Goal: Task Accomplishment & Management: Complete application form

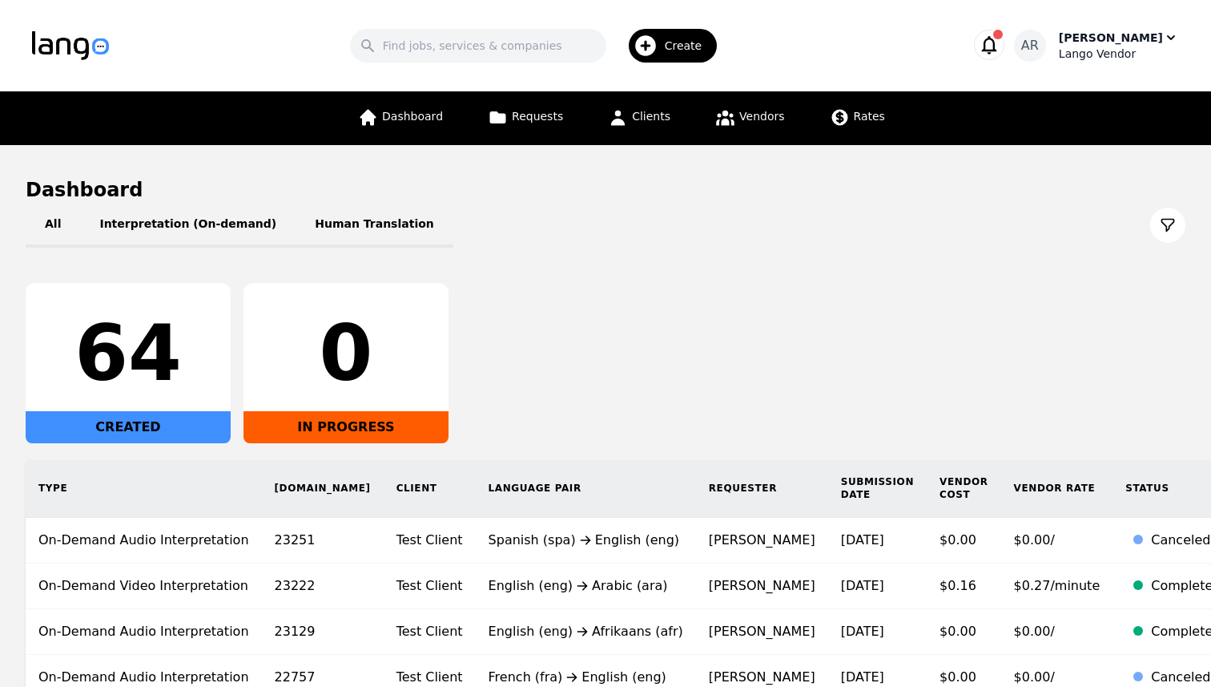
click at [1137, 50] on div "Lango Vendor" at bounding box center [1119, 54] width 120 height 16
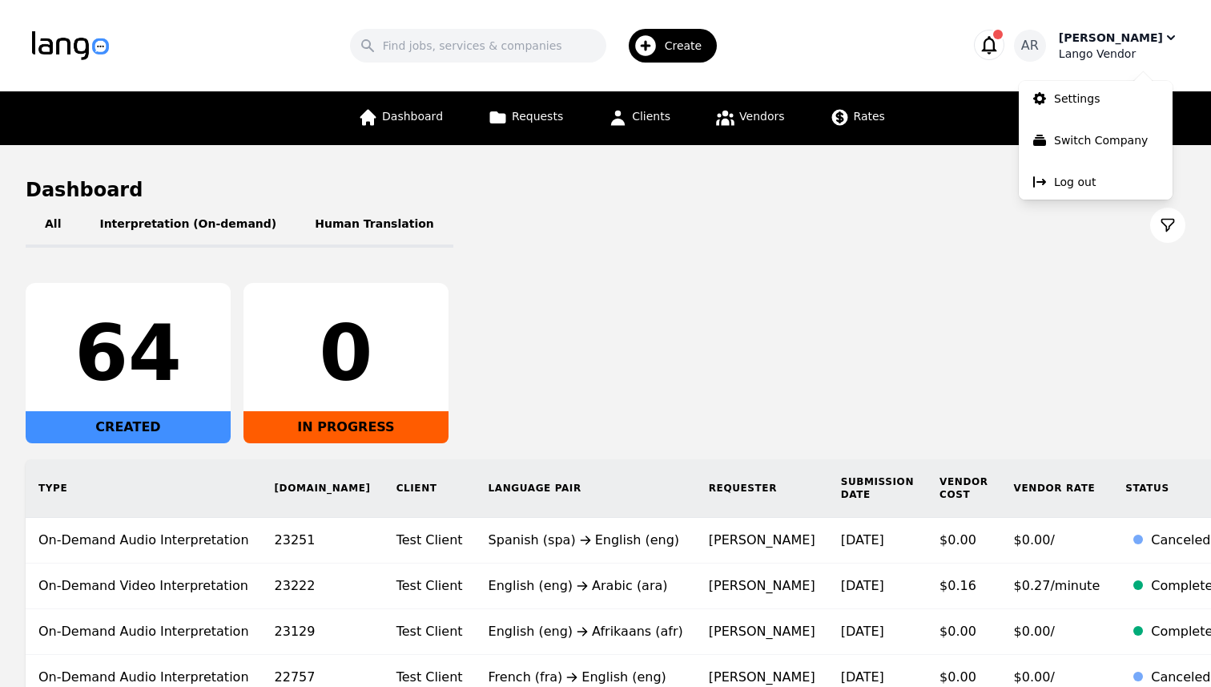
click at [1137, 50] on div "Lango Vendor" at bounding box center [1119, 54] width 120 height 16
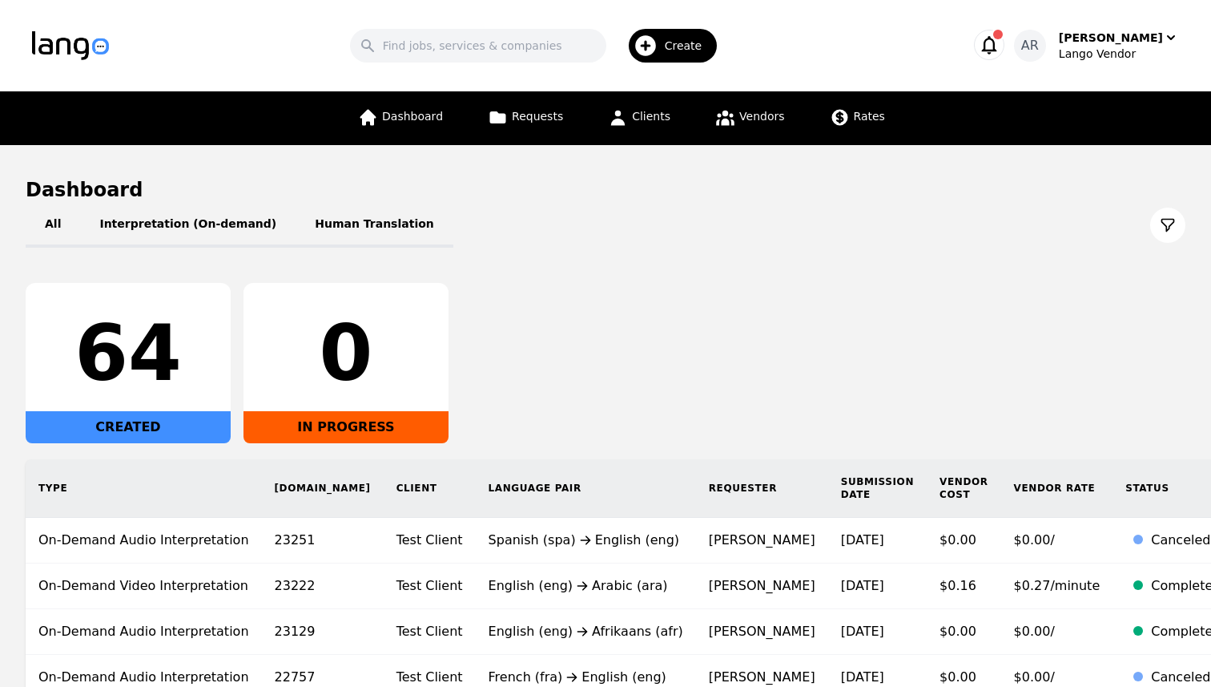
click at [890, 99] on div "Dashboard Requests Clients Vendors Rates" at bounding box center [606, 118] width 974 height 54
click at [854, 119] on span "Rates" at bounding box center [869, 116] width 31 height 13
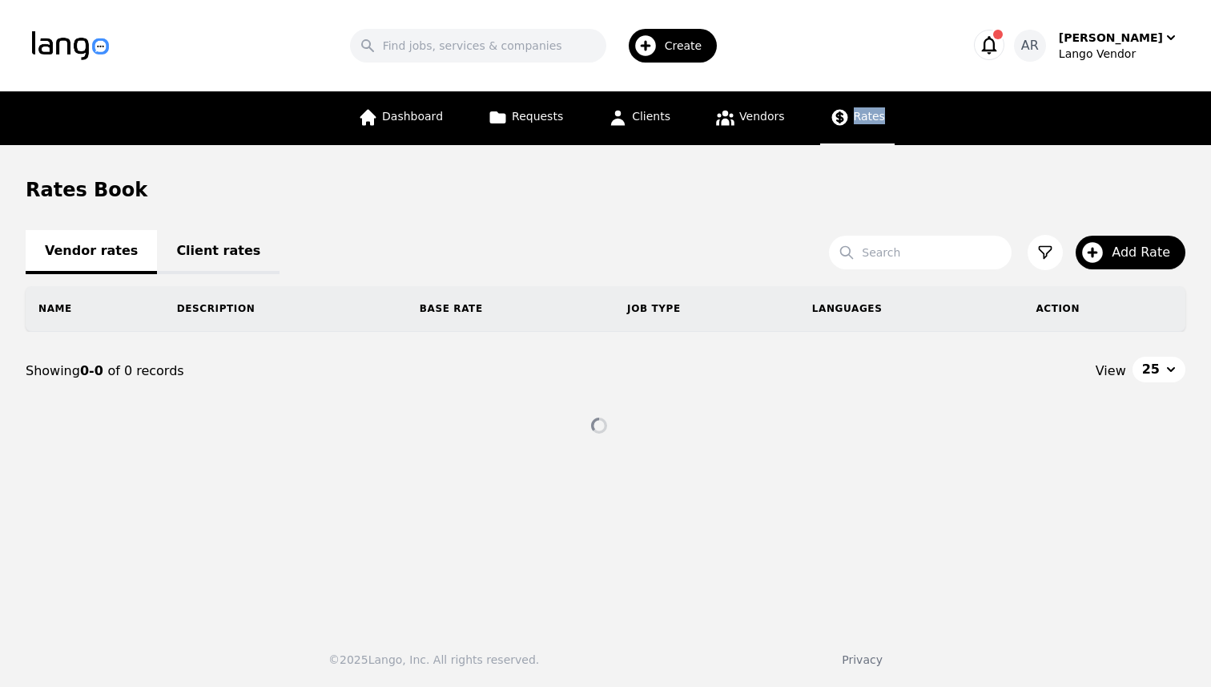
click at [534, 210] on section "Rates Book Vendor rates Client rates Search Add Rate Name Description Base Rate…" at bounding box center [606, 309] width 1160 height 264
click at [210, 248] on link "Client rates" at bounding box center [218, 252] width 123 height 44
click at [104, 240] on link "Vendor rates" at bounding box center [91, 252] width 131 height 44
click at [1130, 254] on span "Add Rate" at bounding box center [1147, 252] width 70 height 19
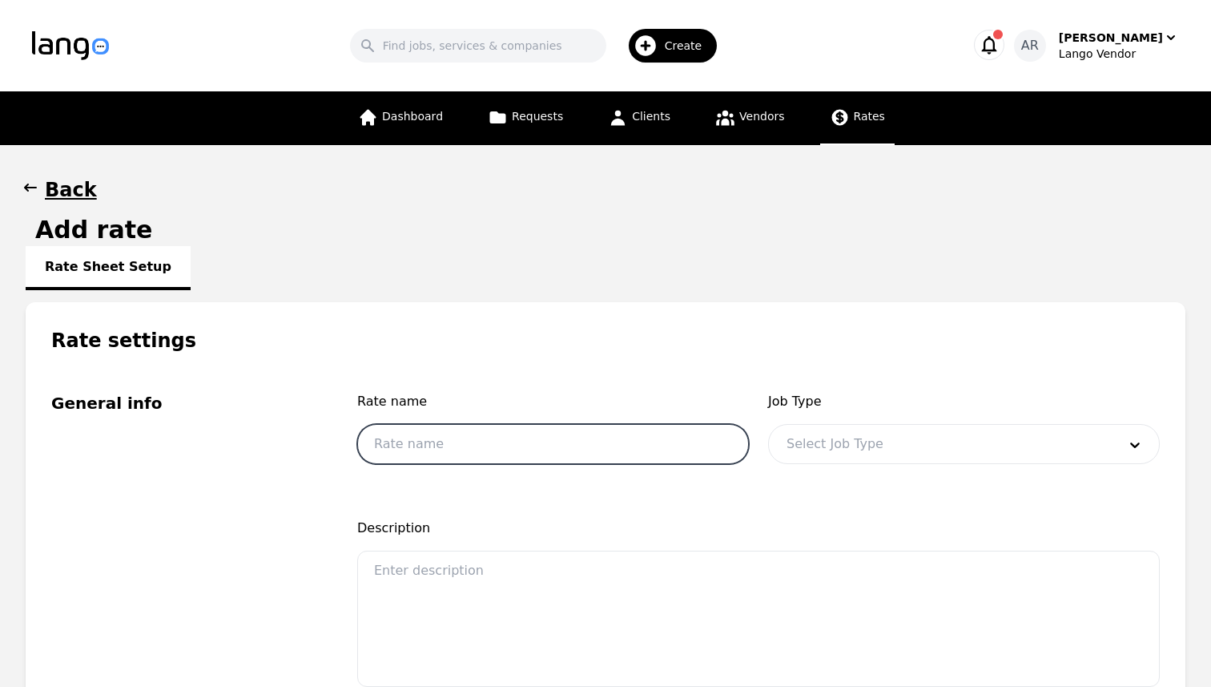
click at [455, 438] on input "text" at bounding box center [553, 444] width 392 height 40
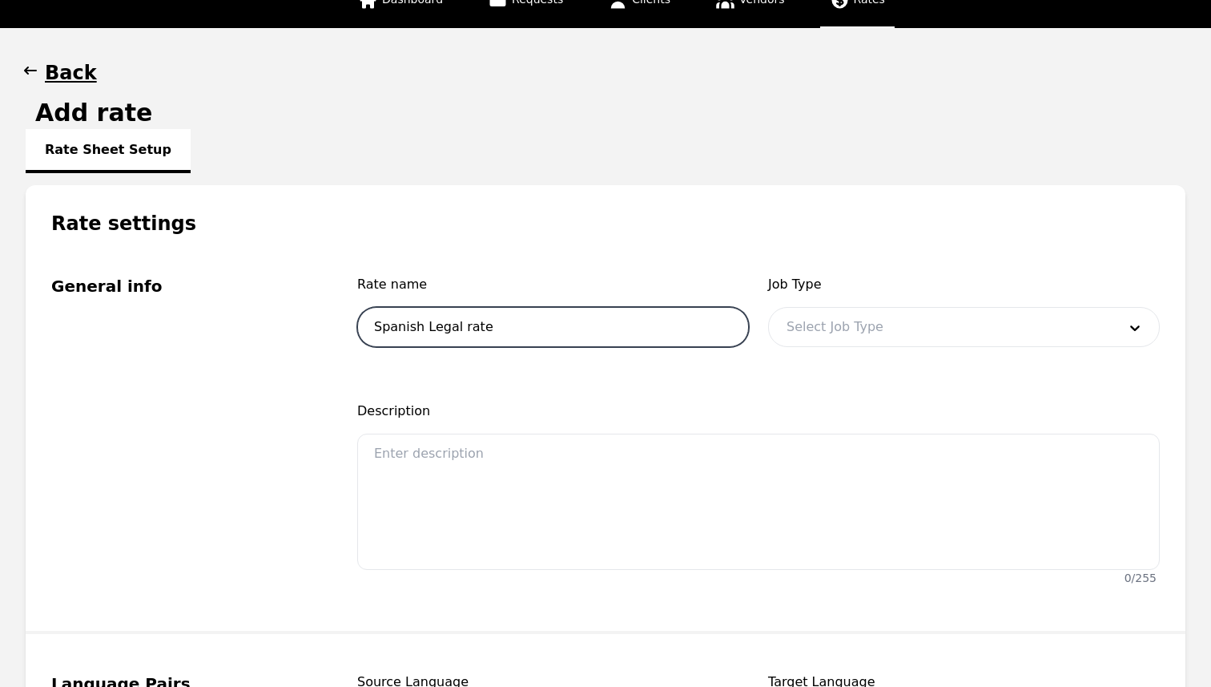
scroll to position [120, 0]
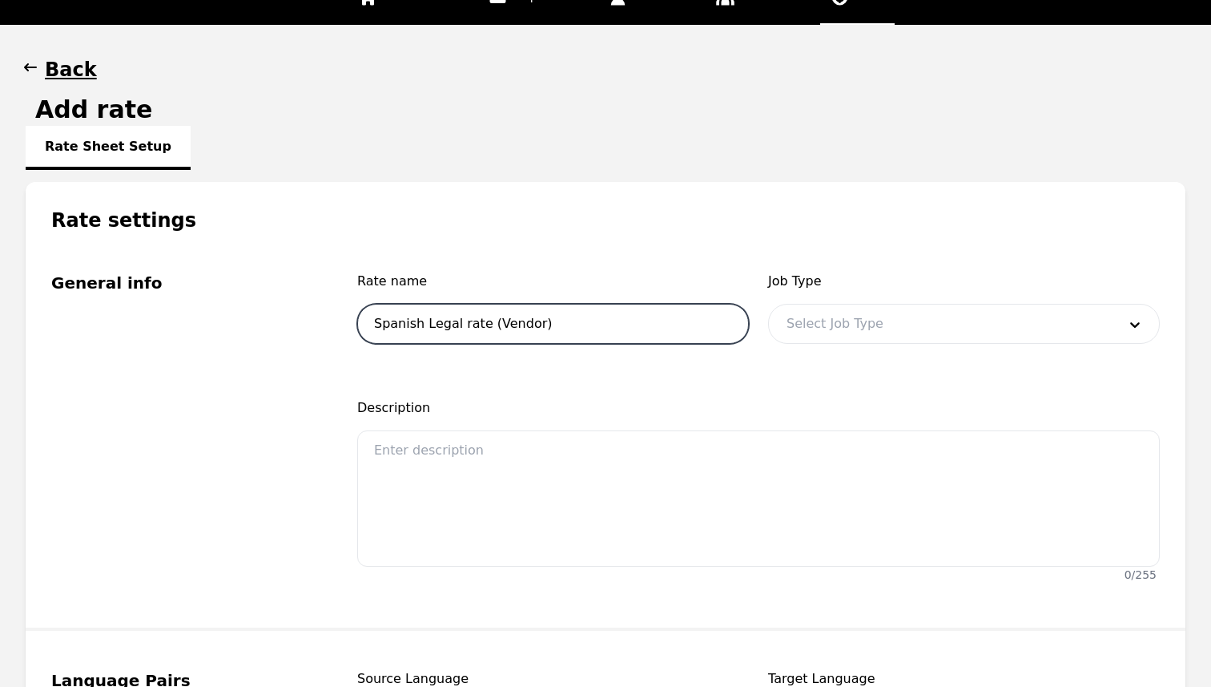
type input "Spanish Legal rate (Vendor)"
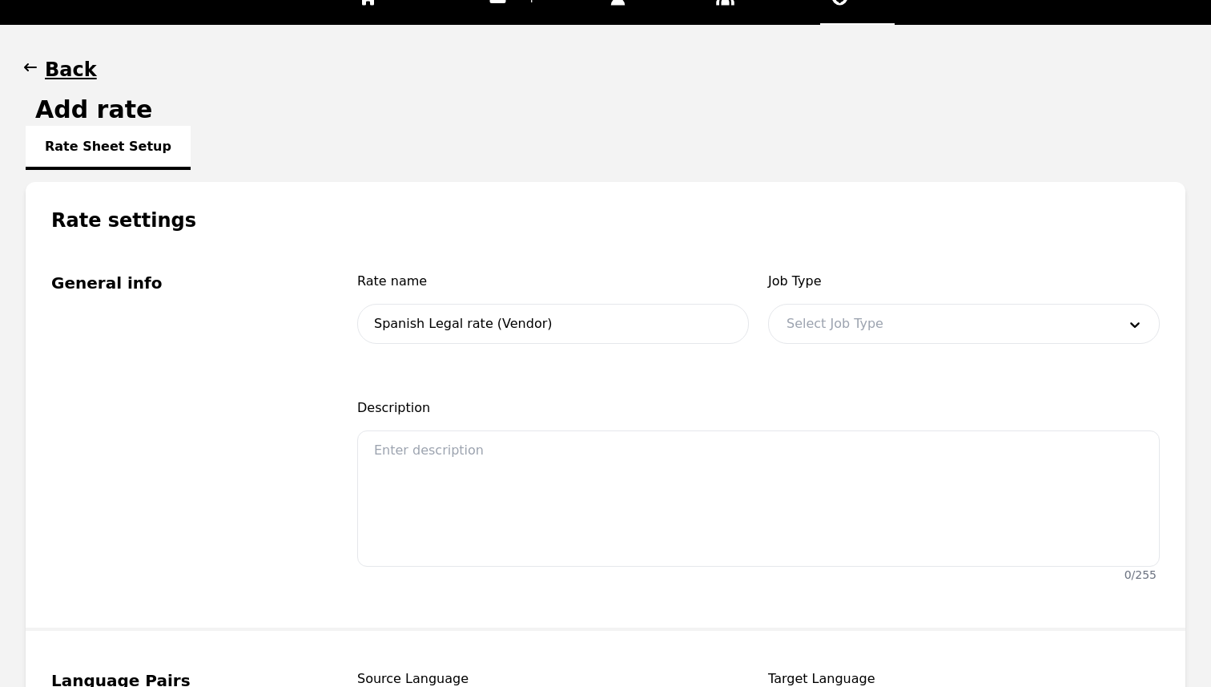
click at [919, 321] on div at bounding box center [940, 323] width 342 height 38
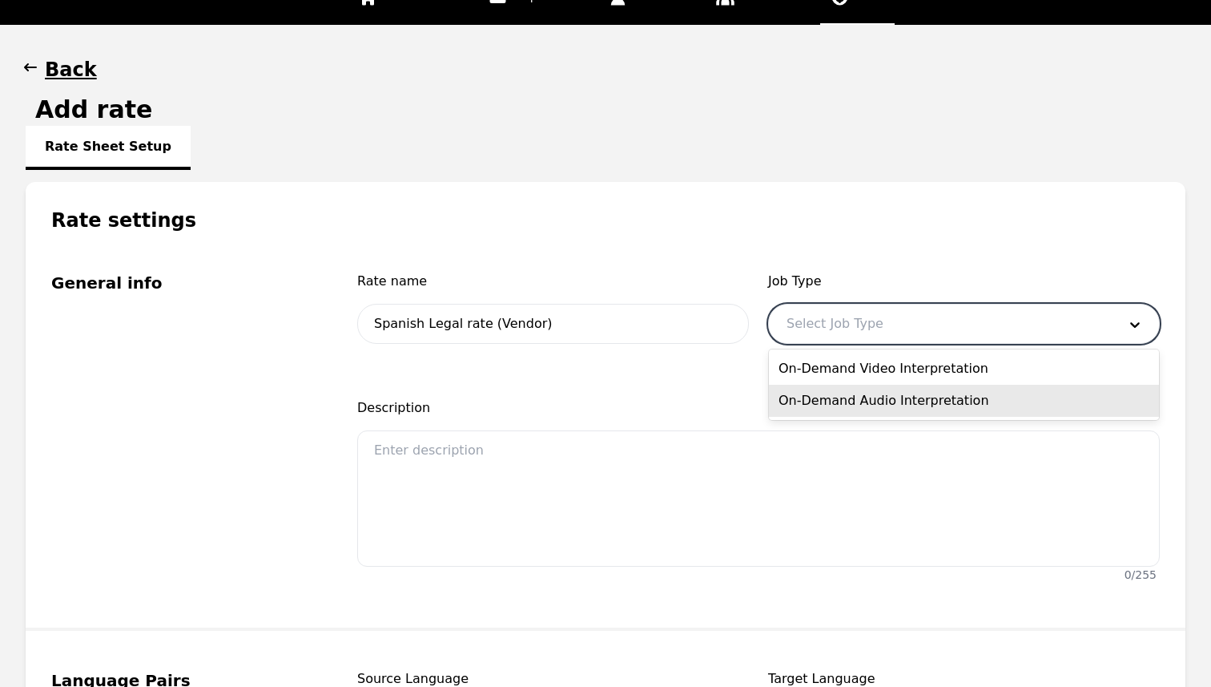
click at [861, 397] on div "On-Demand Audio Interpretation" at bounding box center [964, 401] width 390 height 32
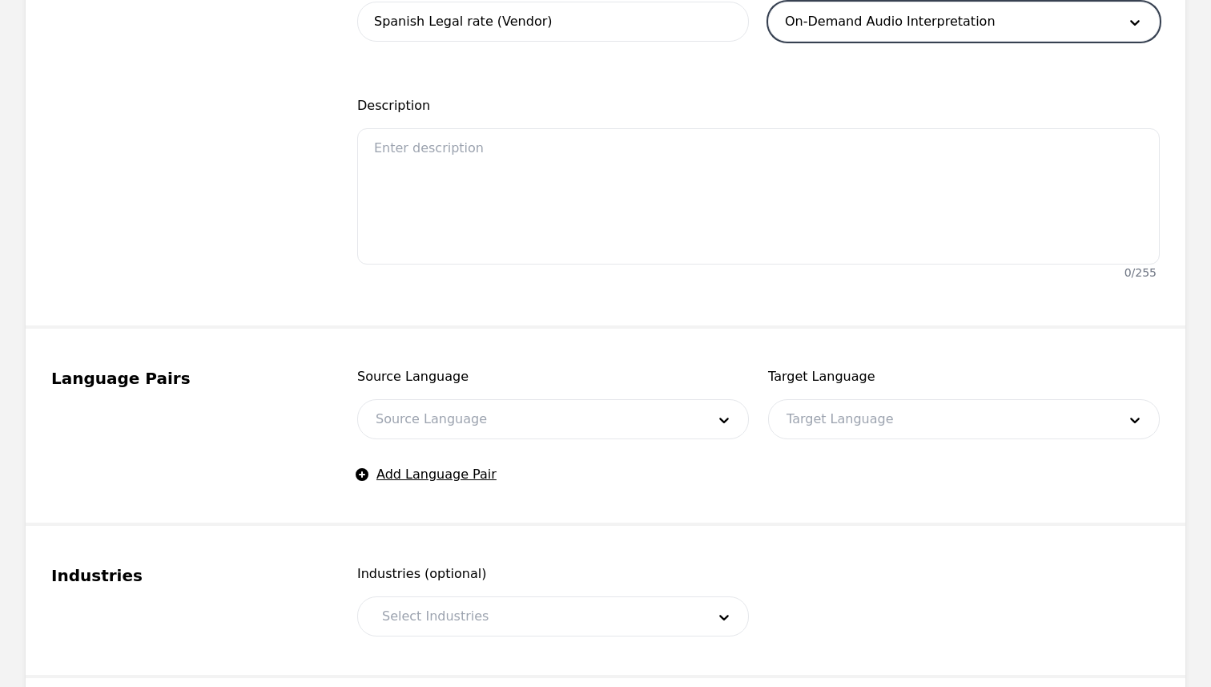
scroll to position [425, 0]
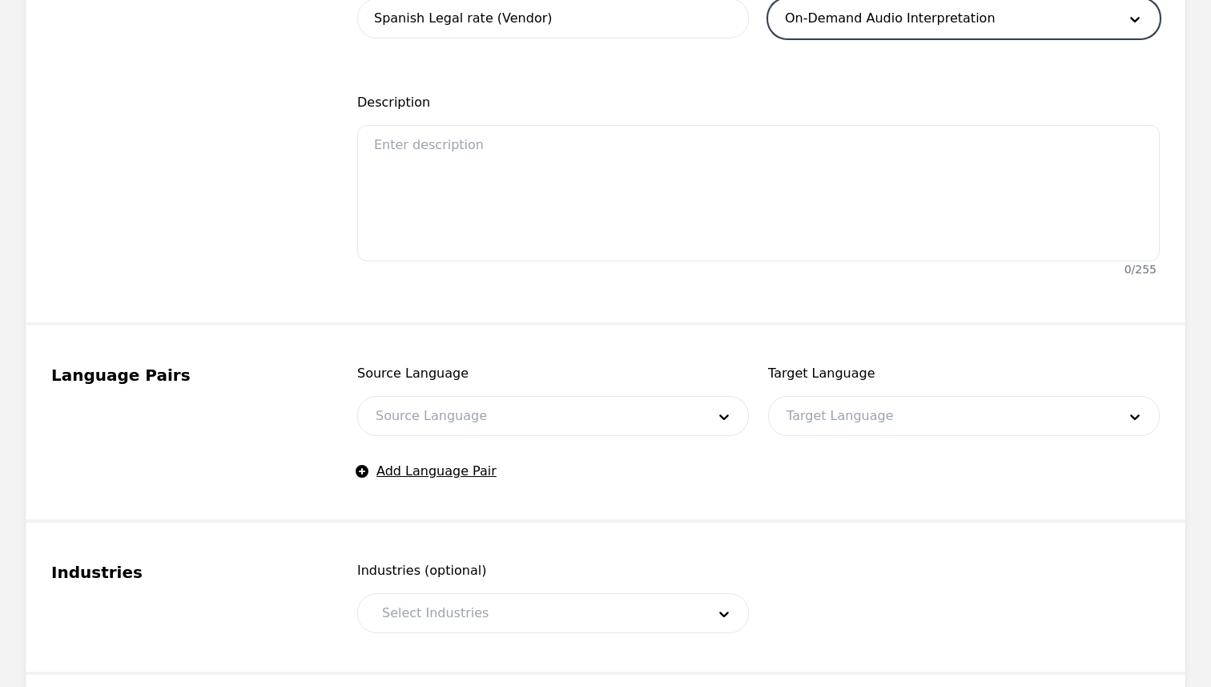
click at [544, 418] on div at bounding box center [529, 416] width 342 height 38
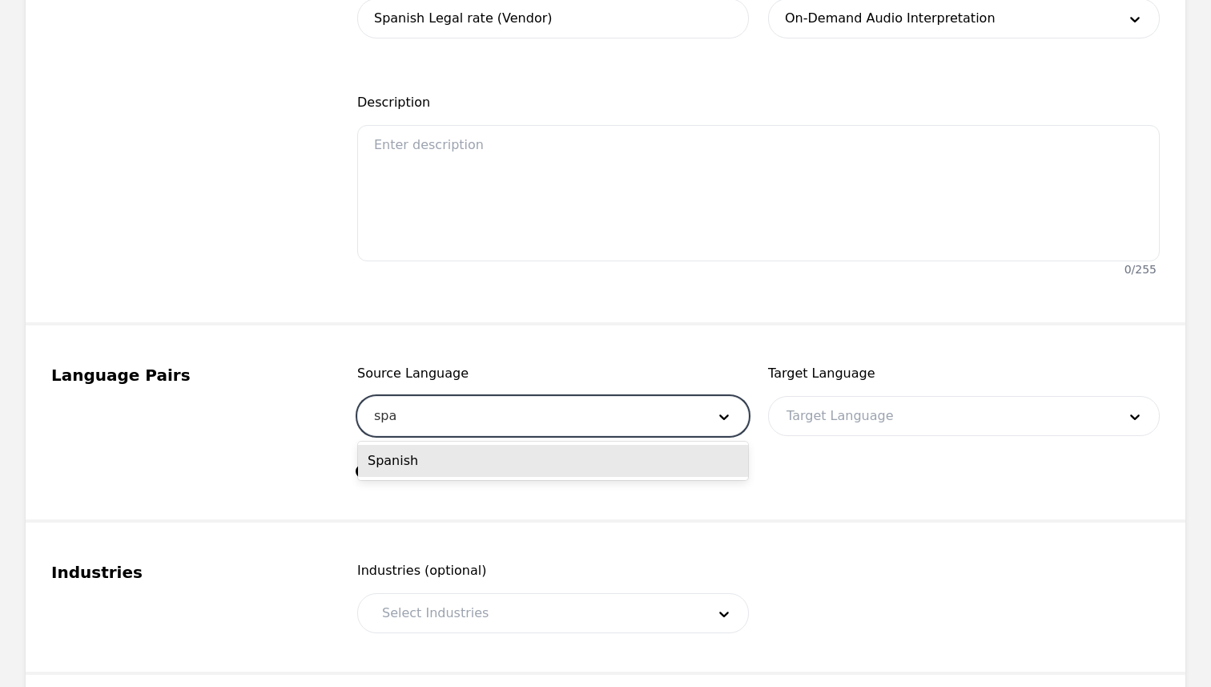
type input "span"
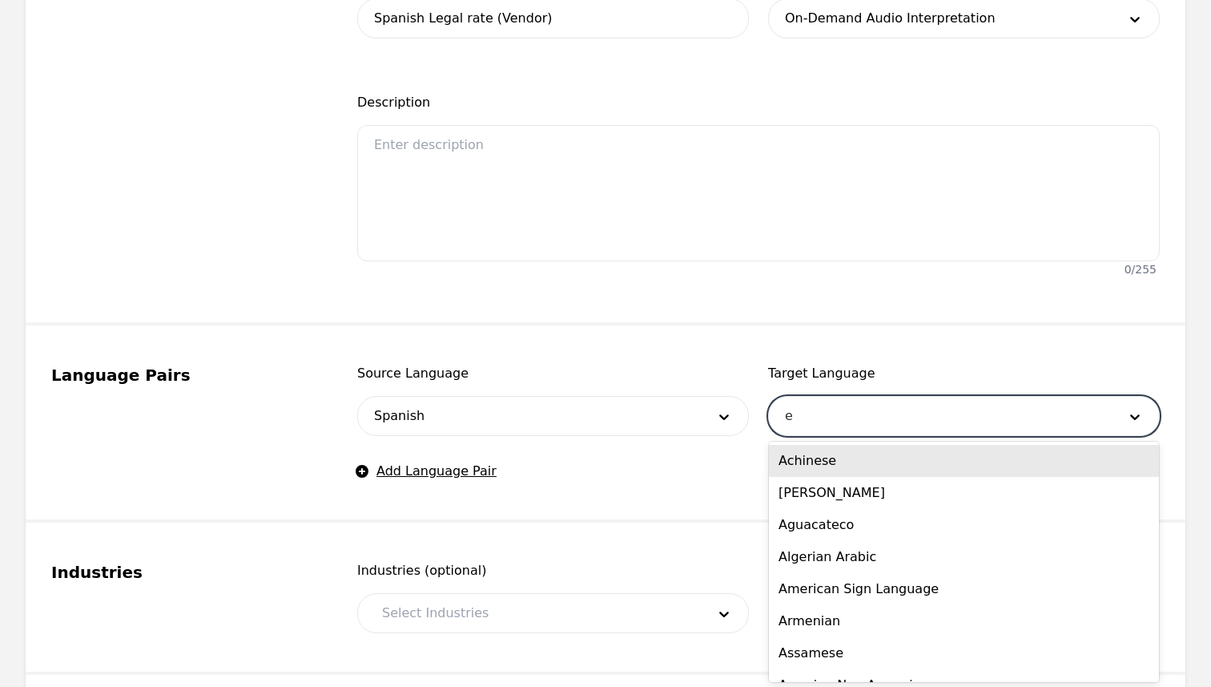
type input "en"
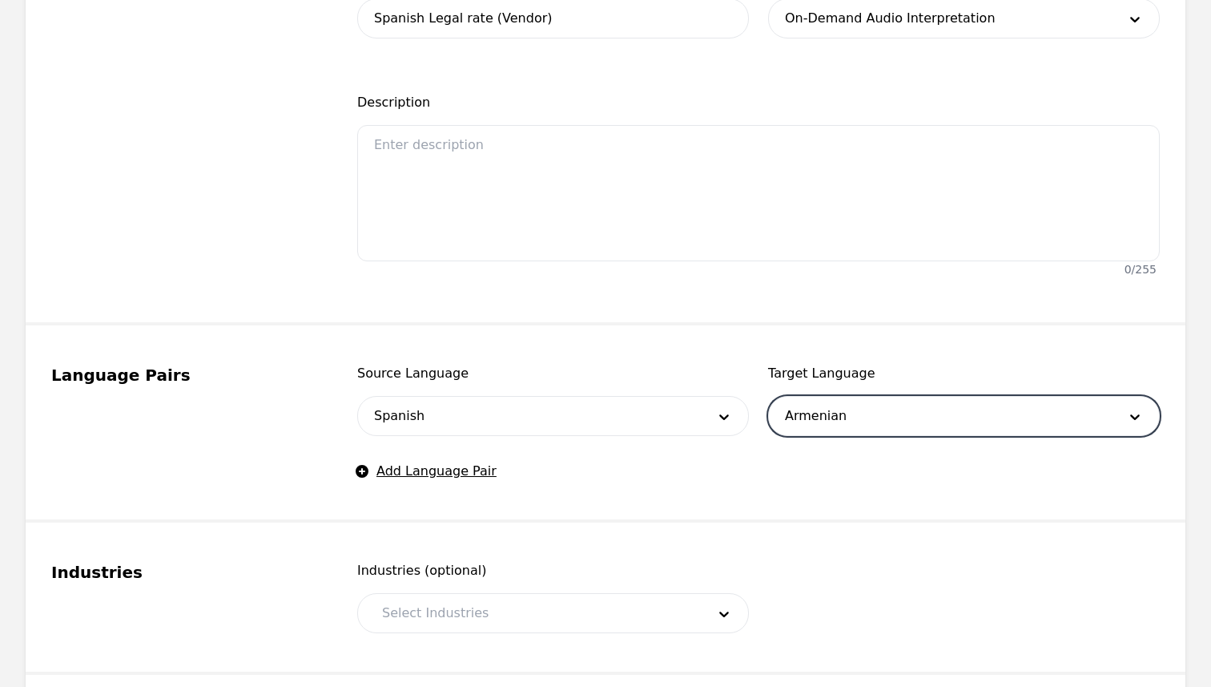
click at [879, 424] on div at bounding box center [940, 416] width 342 height 38
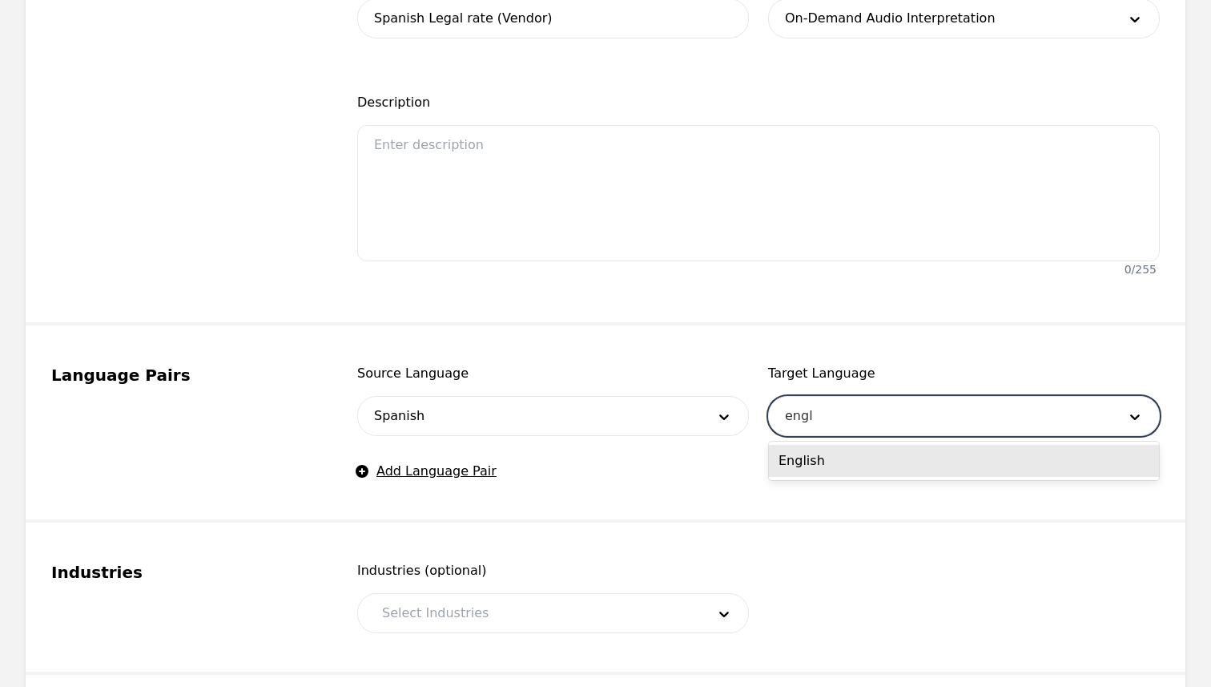
type input "engli"
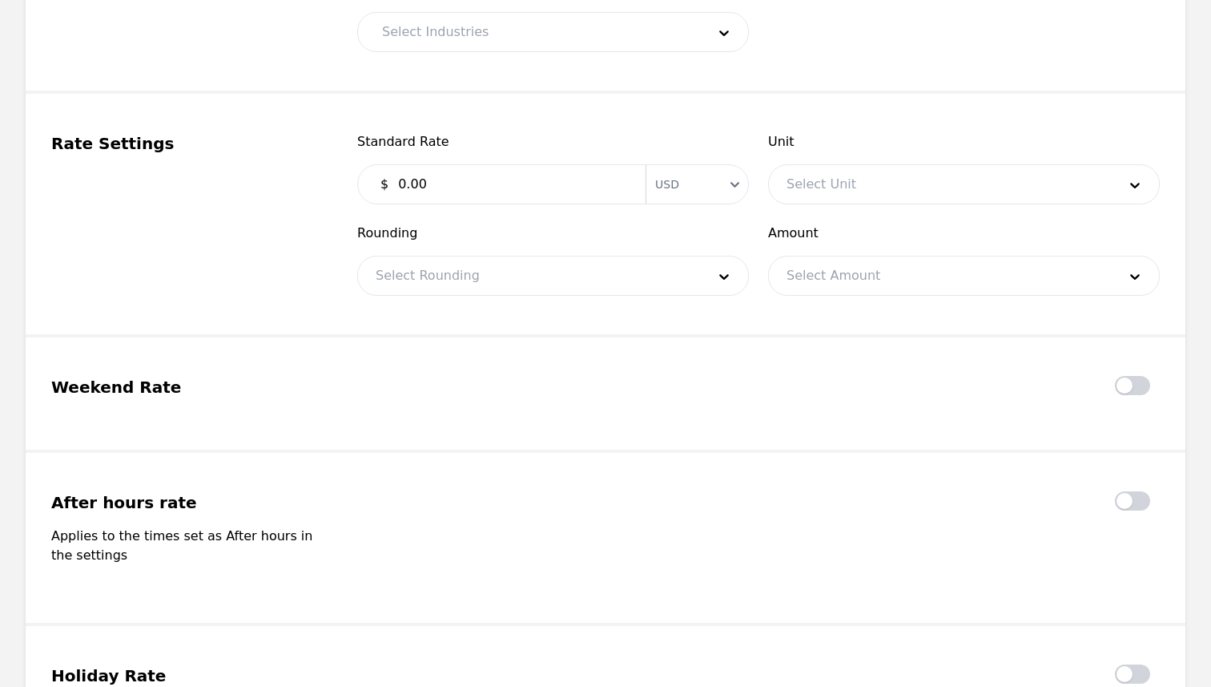
scroll to position [1005, 0]
click at [401, 191] on input "0.00" at bounding box center [513, 185] width 248 height 32
click at [859, 183] on div at bounding box center [940, 185] width 342 height 38
type input "1.15"
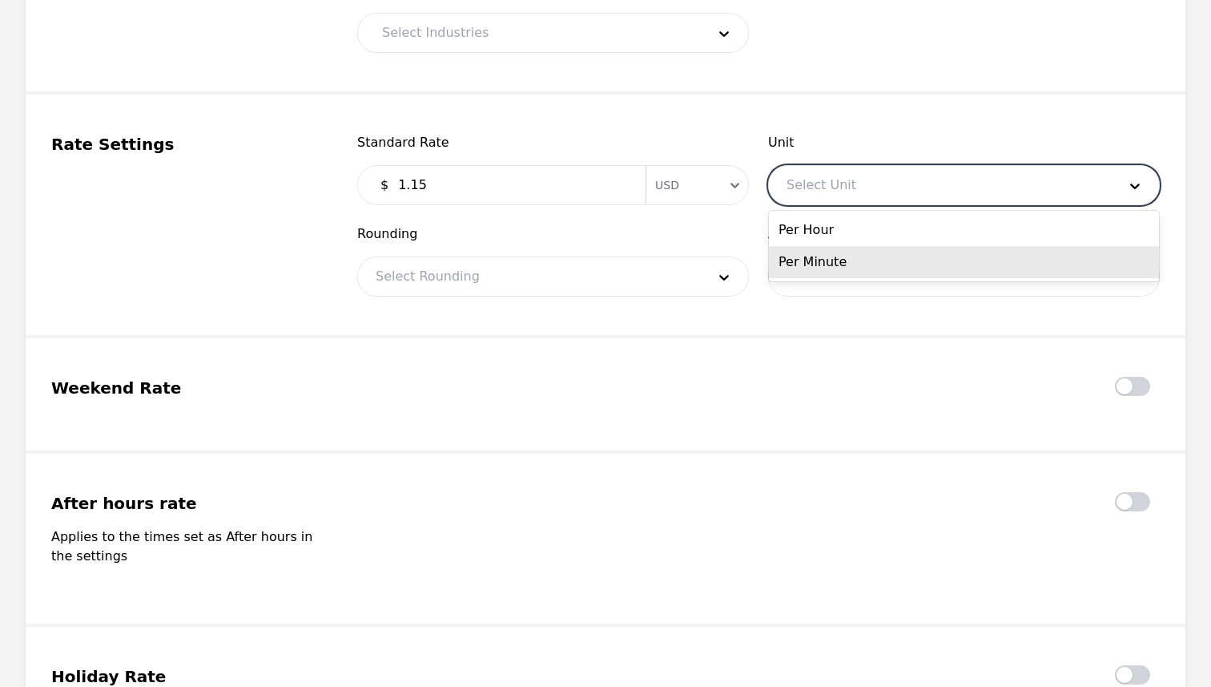
click at [861, 262] on div "Per Minute" at bounding box center [964, 262] width 390 height 32
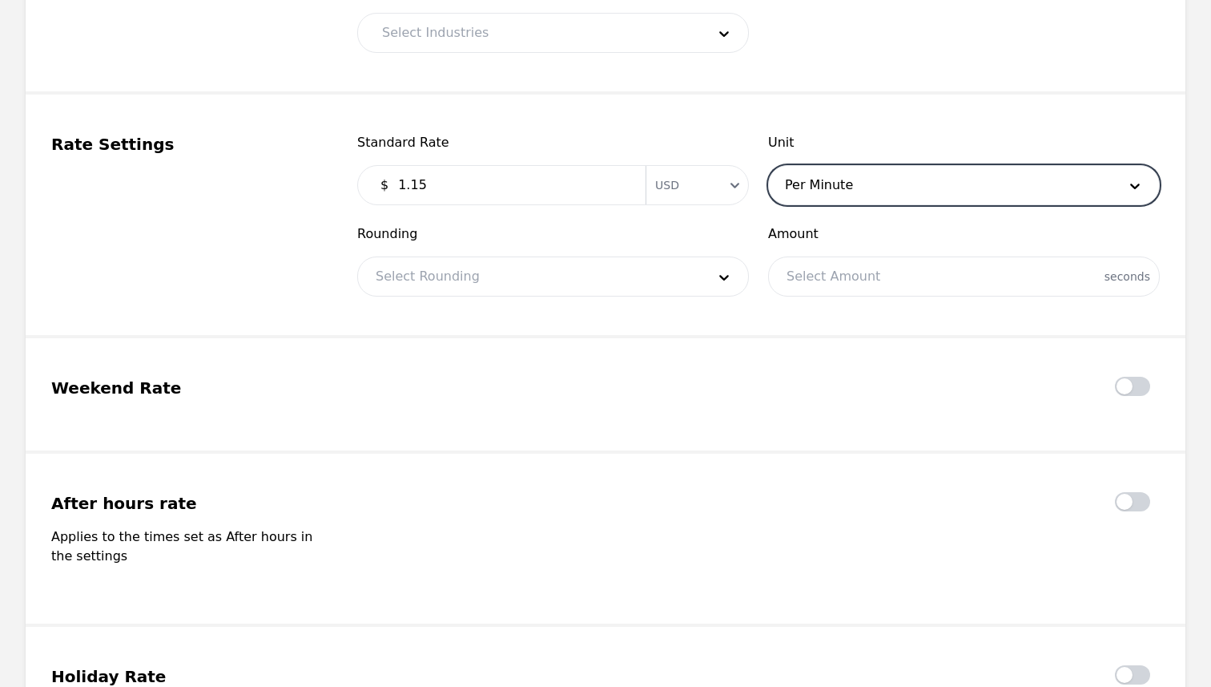
click at [651, 268] on div at bounding box center [529, 276] width 342 height 38
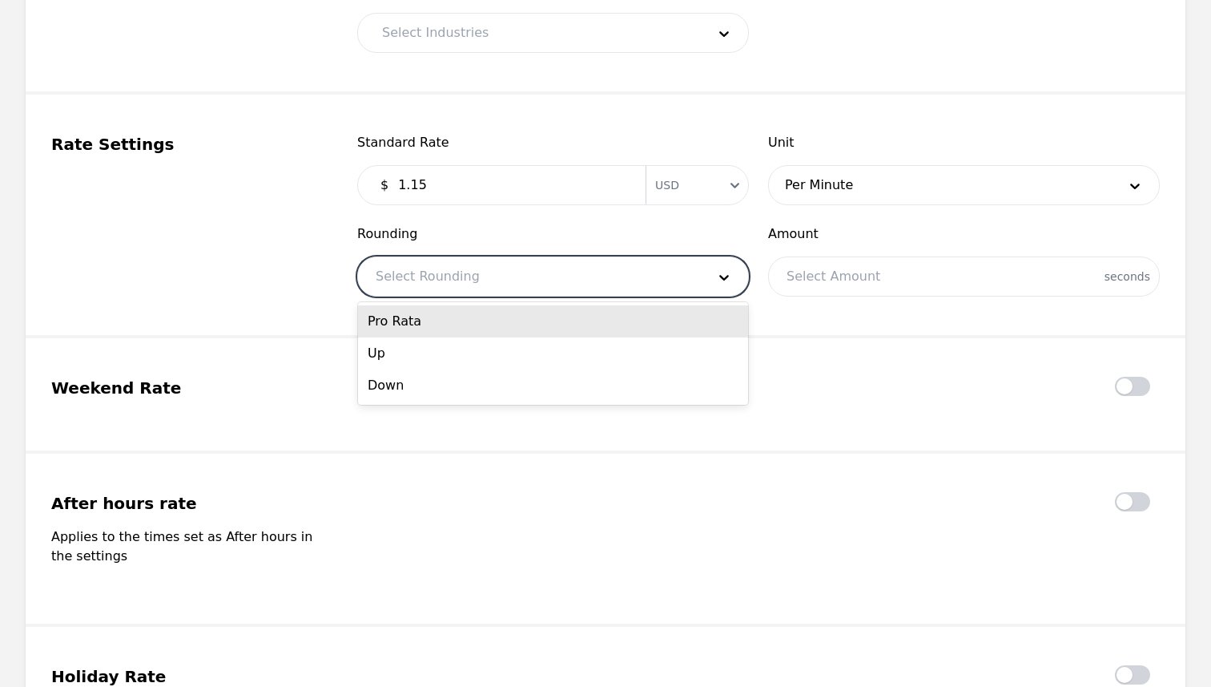
click at [527, 327] on div "Pro Rata" at bounding box center [553, 321] width 390 height 32
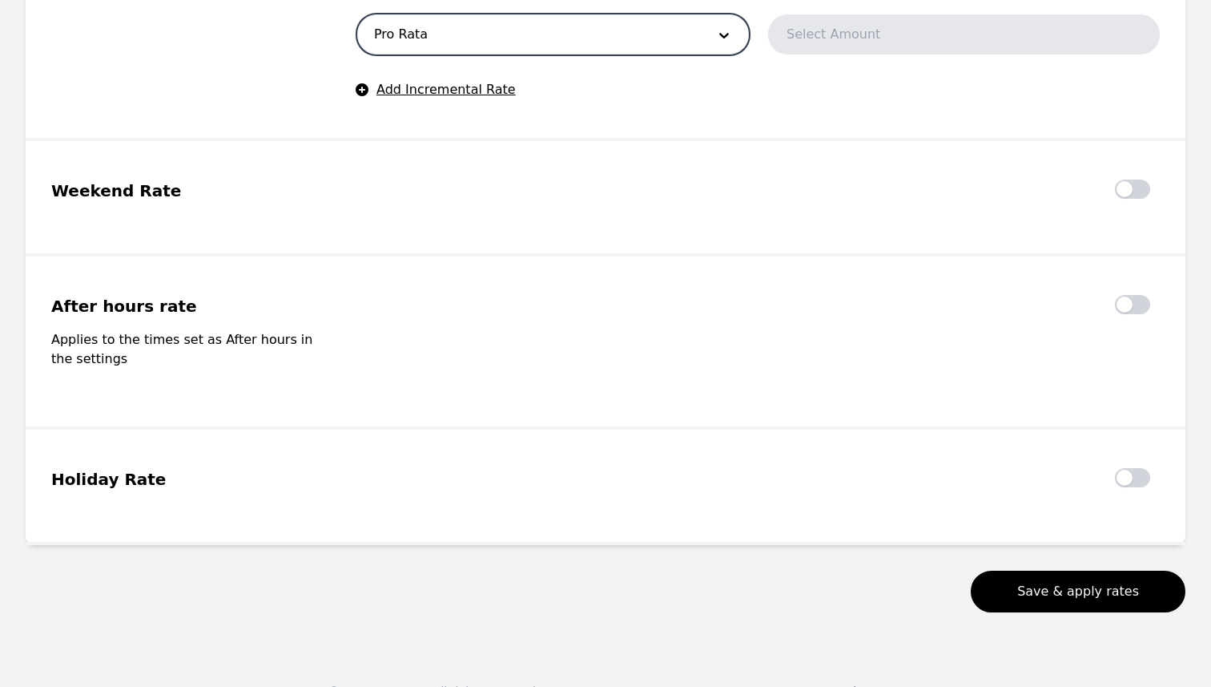
scroll to position [1279, 0]
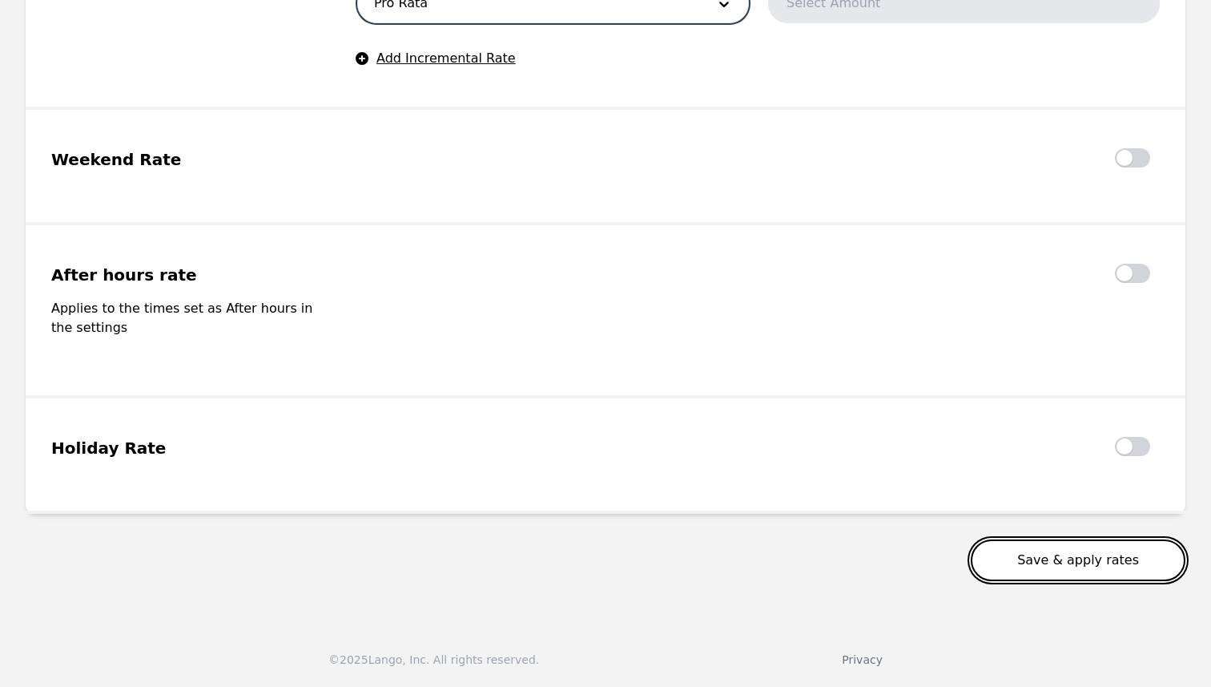
click at [1021, 565] on button "Save & apply rates" at bounding box center [1078, 560] width 215 height 42
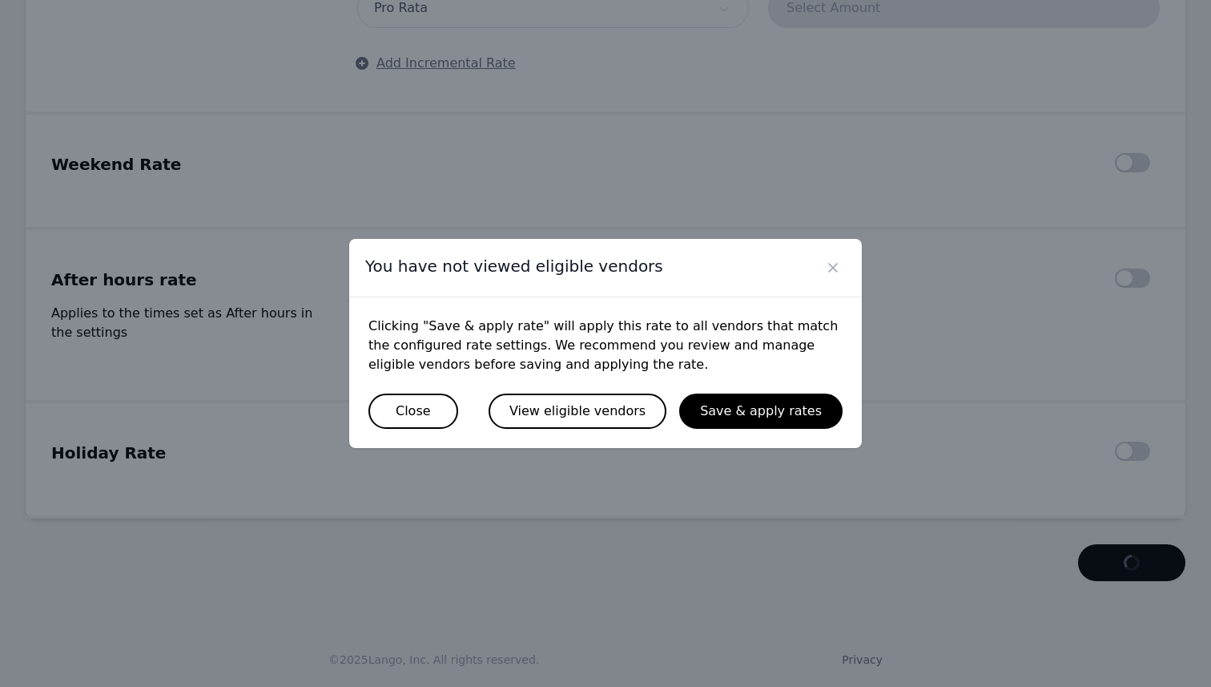
scroll to position [1274, 0]
click at [604, 413] on button "View eligible vendors" at bounding box center [578, 410] width 178 height 35
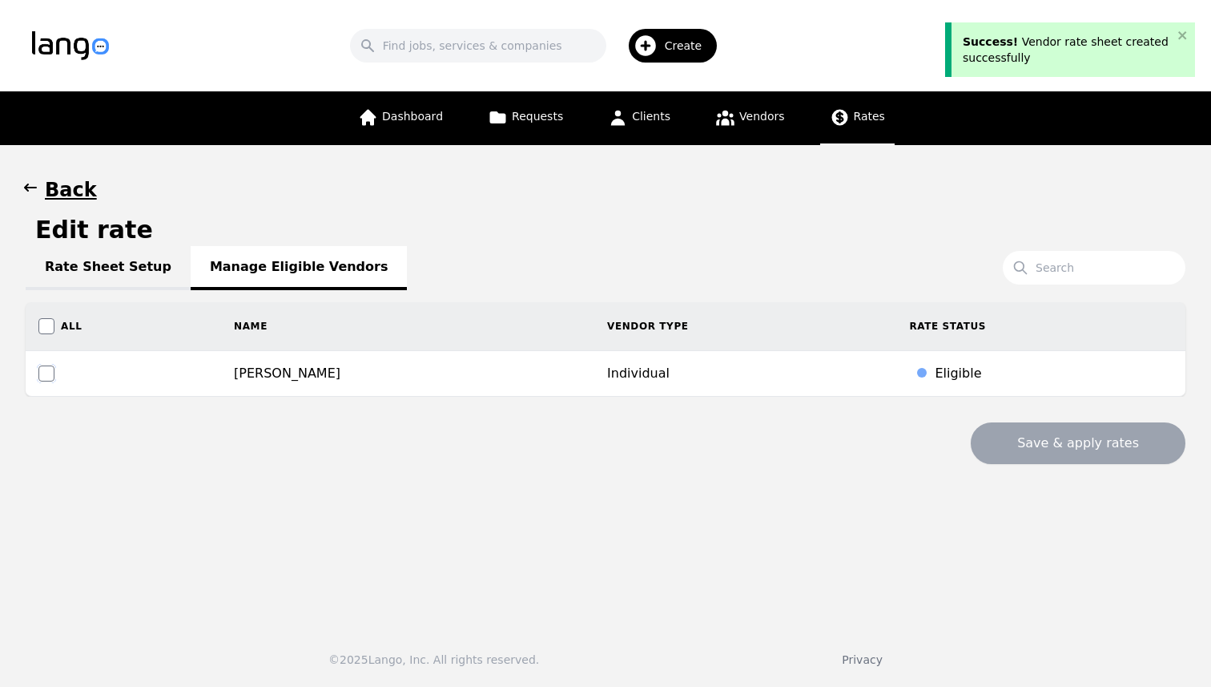
click at [42, 372] on input "checkbox" at bounding box center [46, 373] width 16 height 16
checkbox input "true"
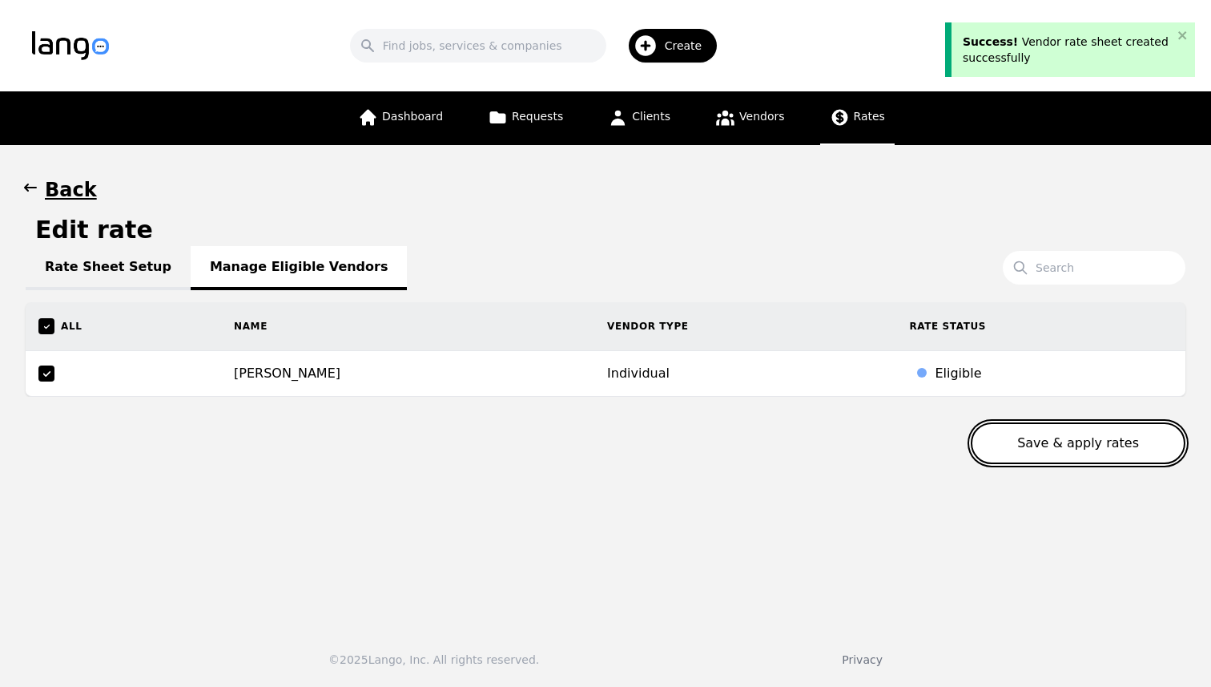
click at [1069, 443] on button "Save & apply rates" at bounding box center [1078, 443] width 215 height 42
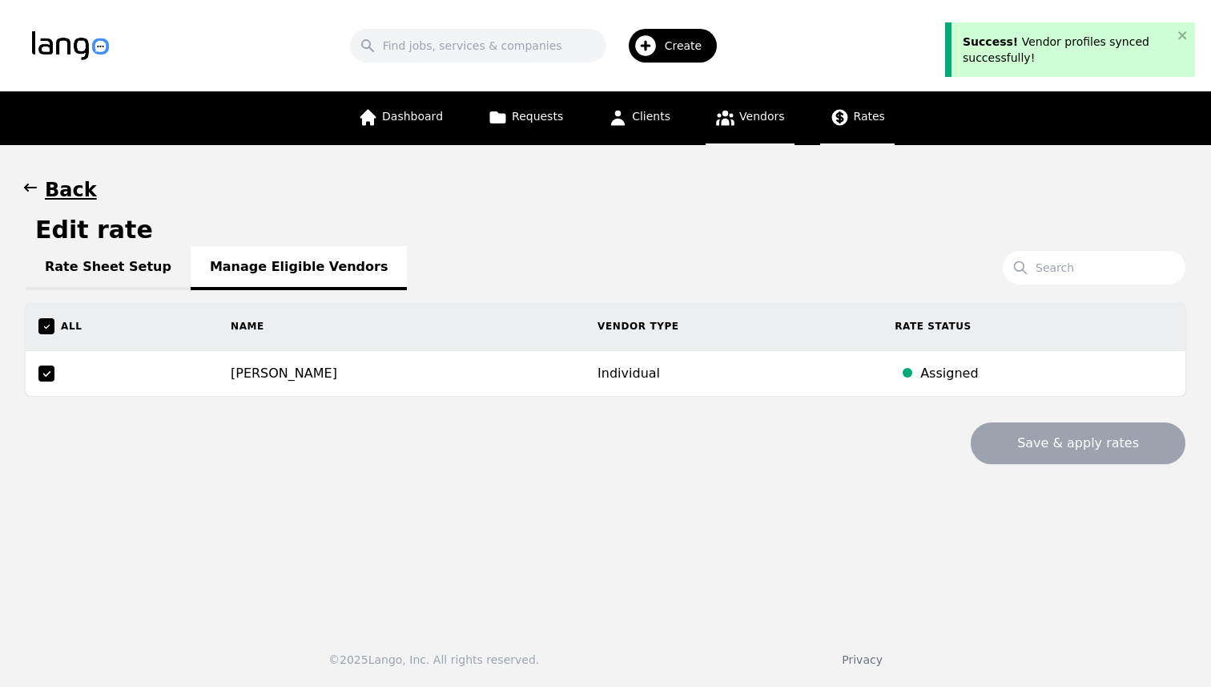
click at [739, 121] on span "Vendors" at bounding box center [761, 116] width 45 height 13
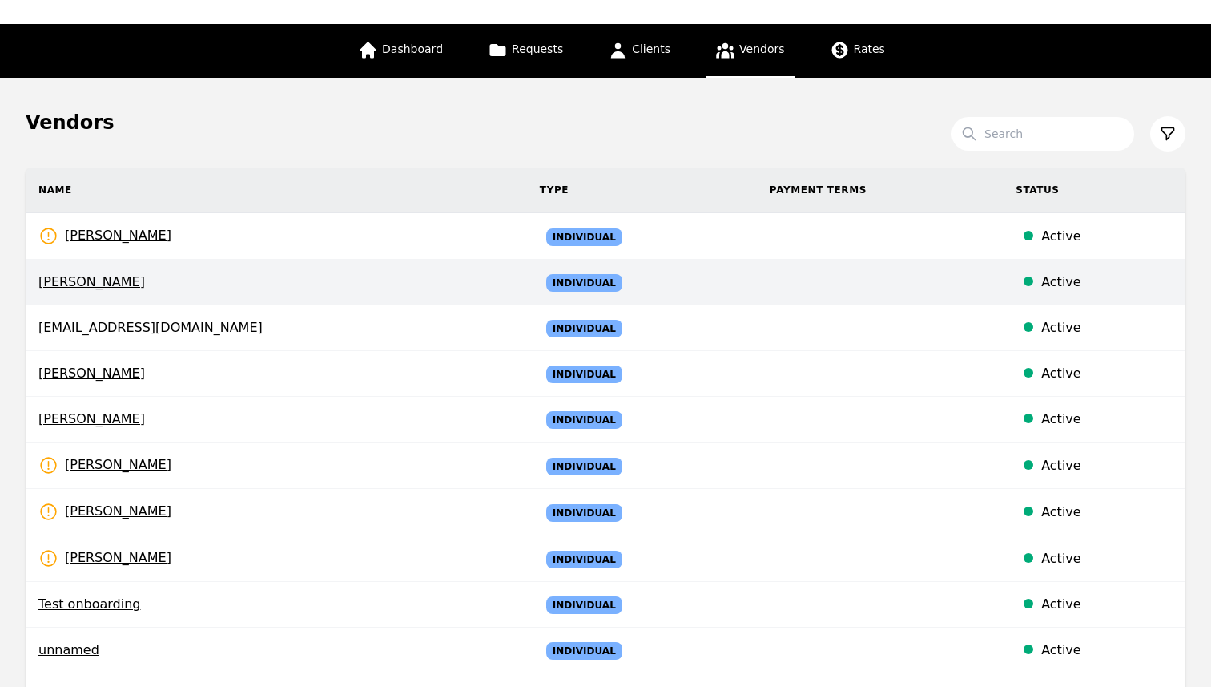
scroll to position [75, 0]
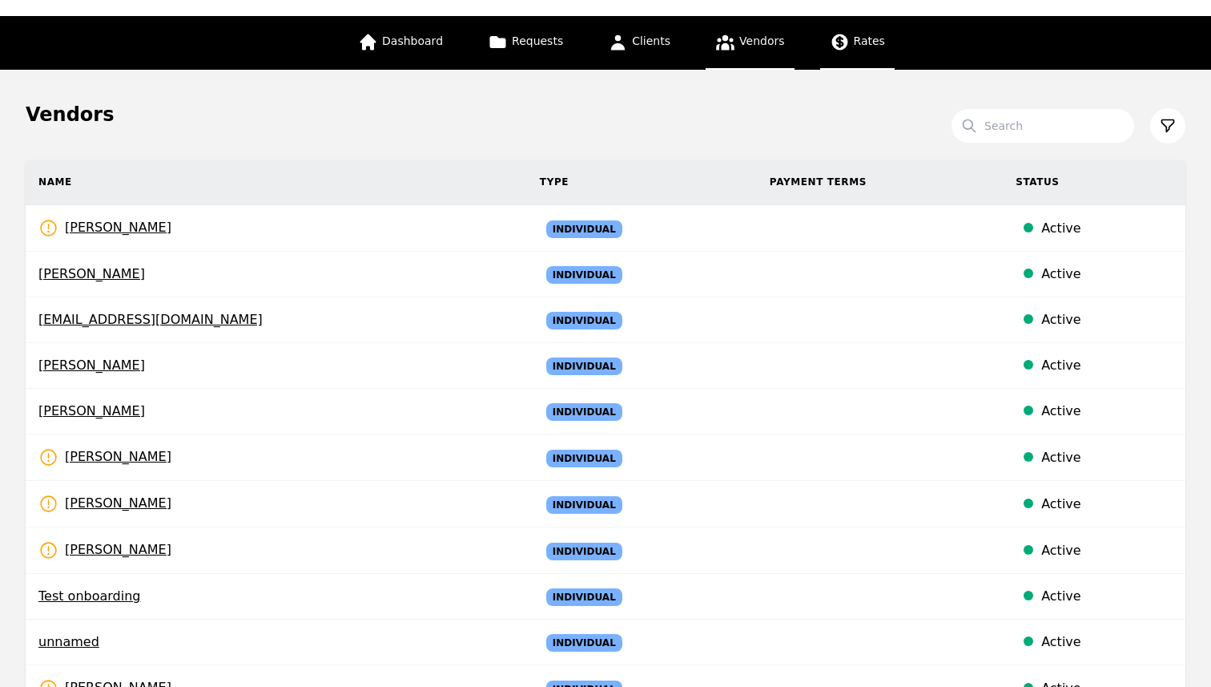
click at [869, 41] on span "Rates" at bounding box center [869, 40] width 31 height 13
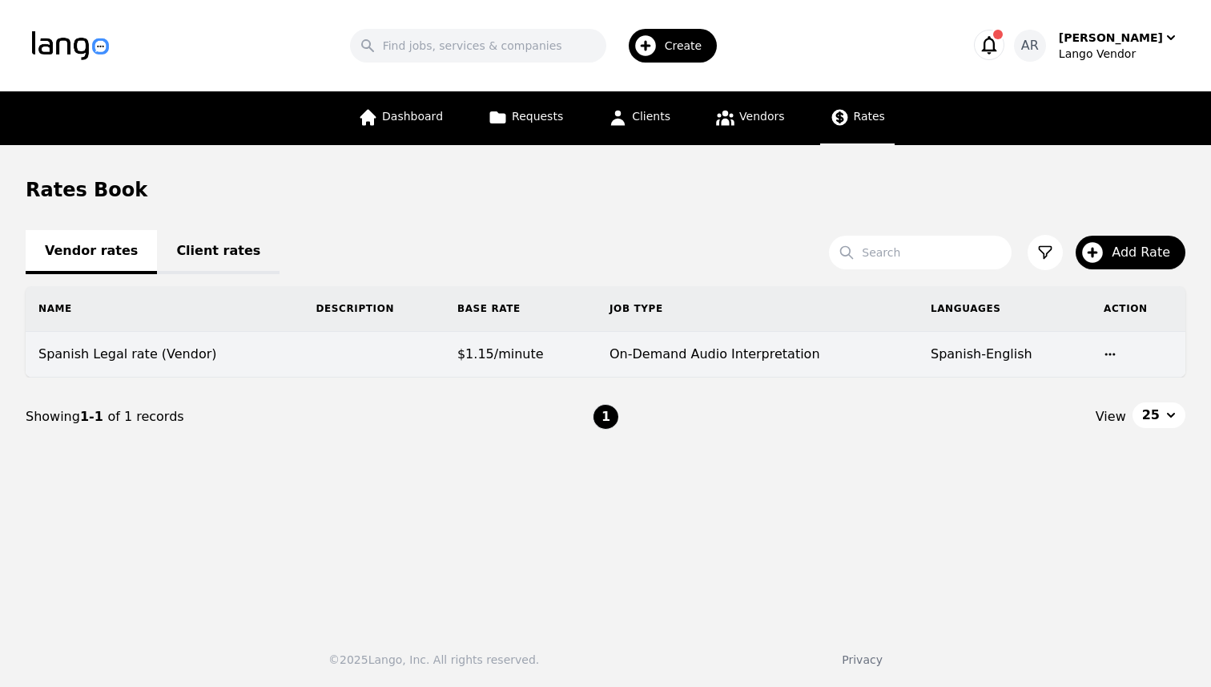
click at [494, 350] on span "$1.15/minute" at bounding box center [500, 353] width 87 height 15
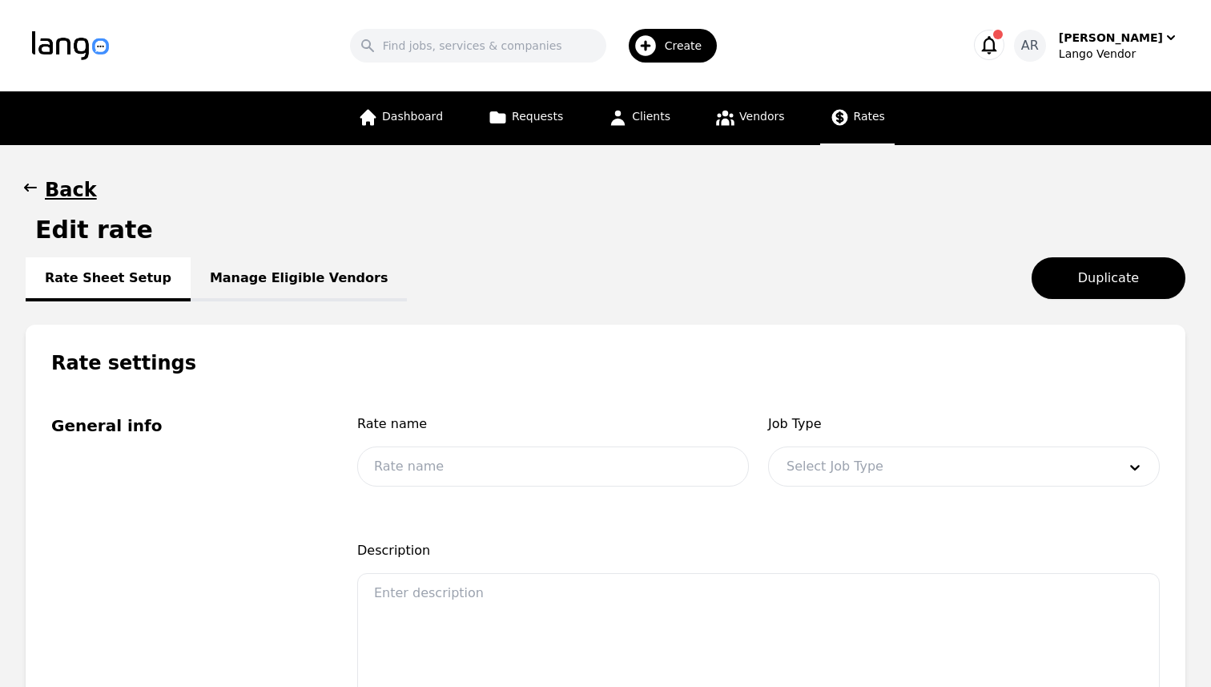
type input "Spanish Legal rate (Vendor)"
type input "1.15"
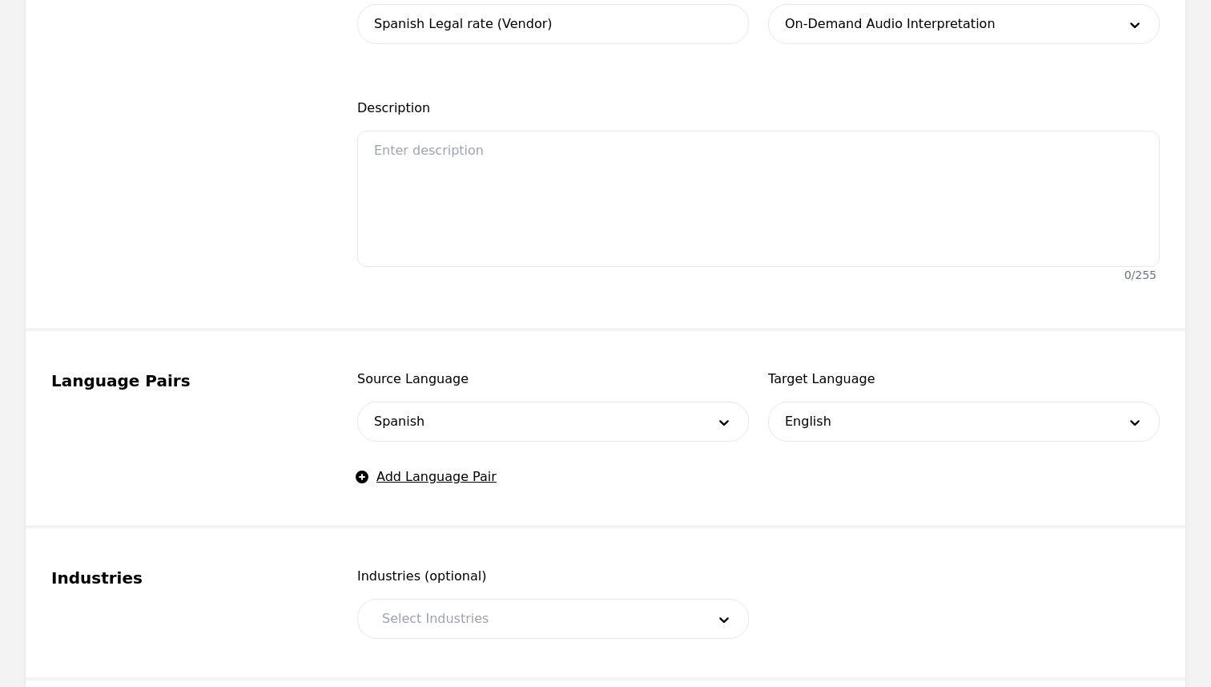
scroll to position [448, 0]
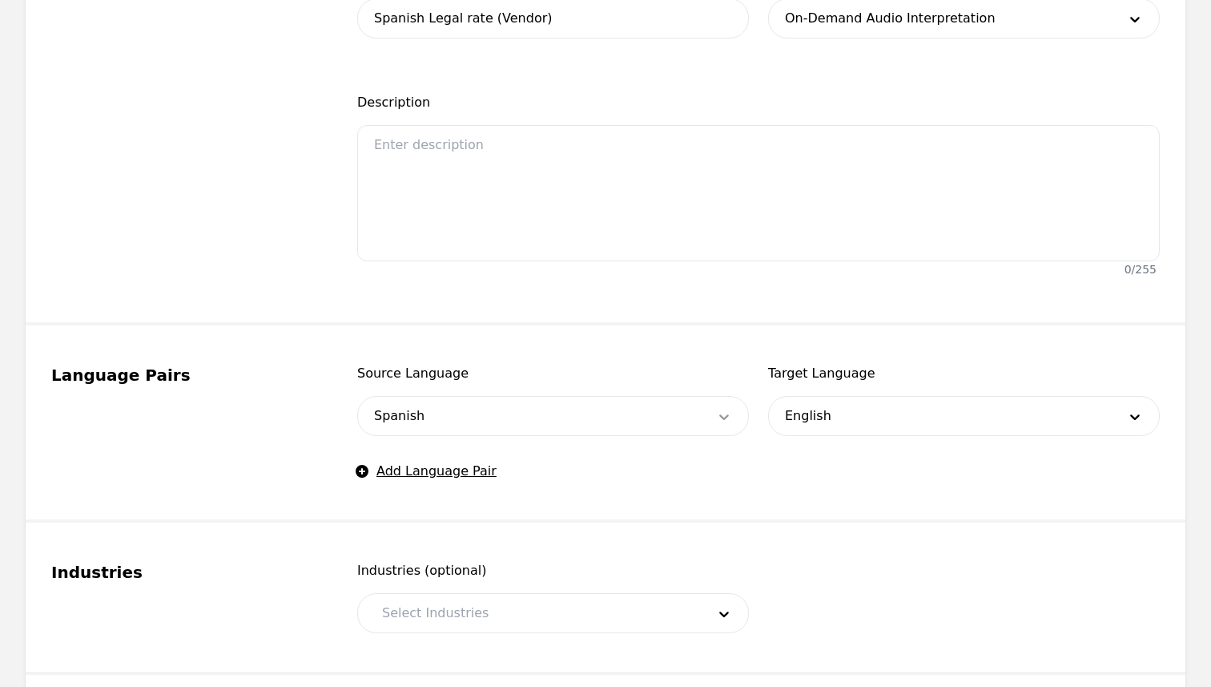
click at [706, 409] on div at bounding box center [724, 416] width 48 height 38
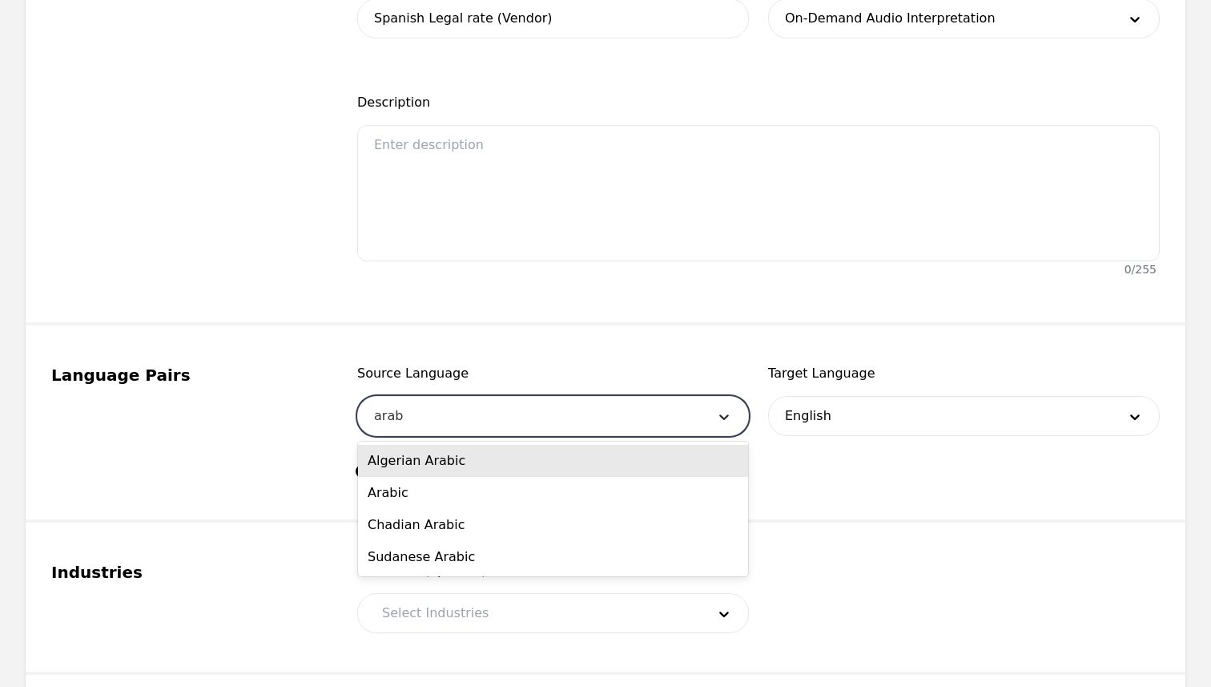
type input "arabi"
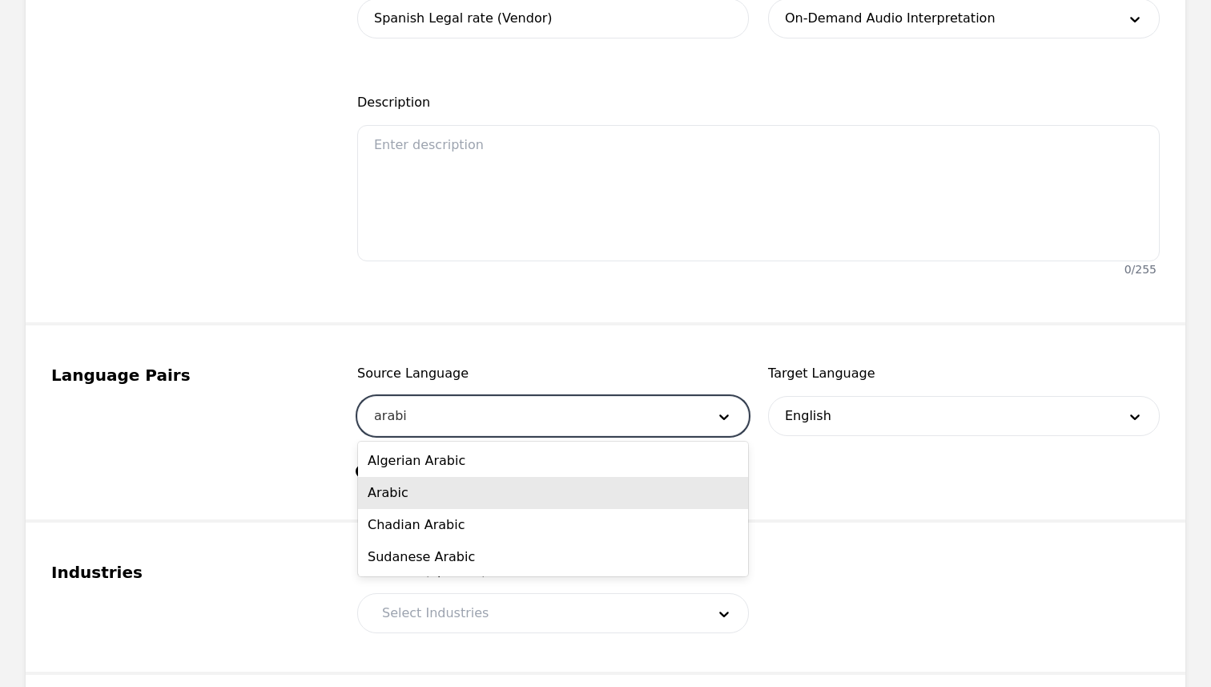
click at [629, 492] on div "Arabic" at bounding box center [553, 493] width 390 height 32
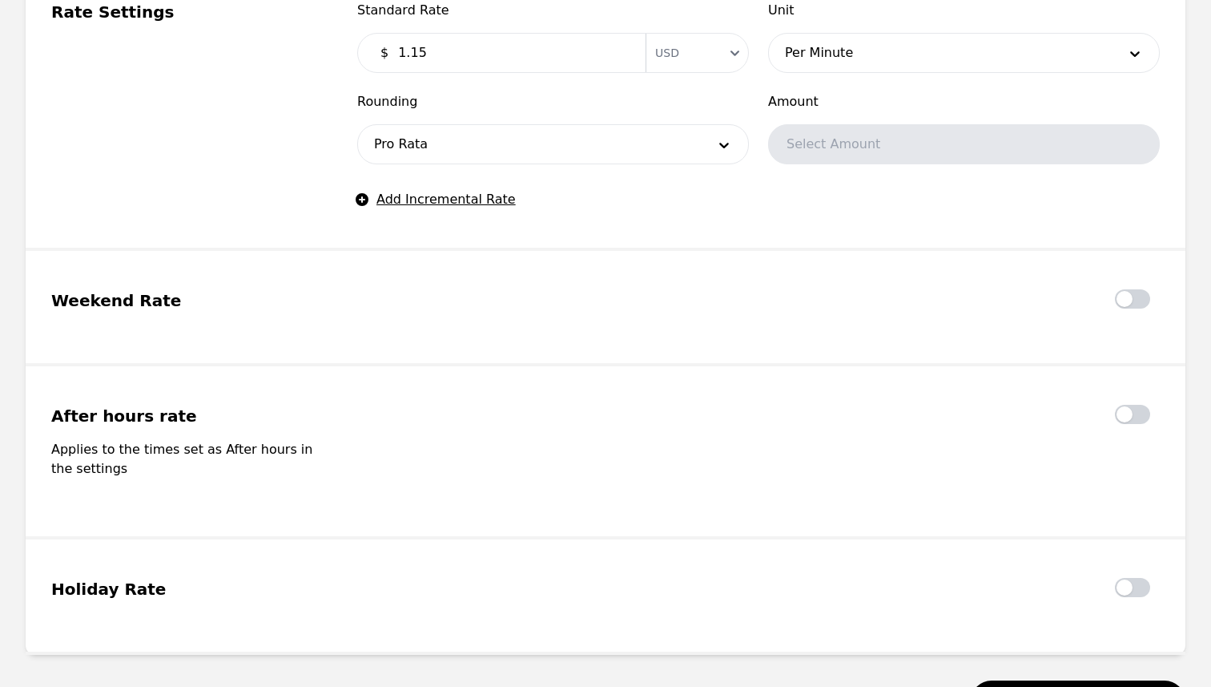
scroll to position [1301, 0]
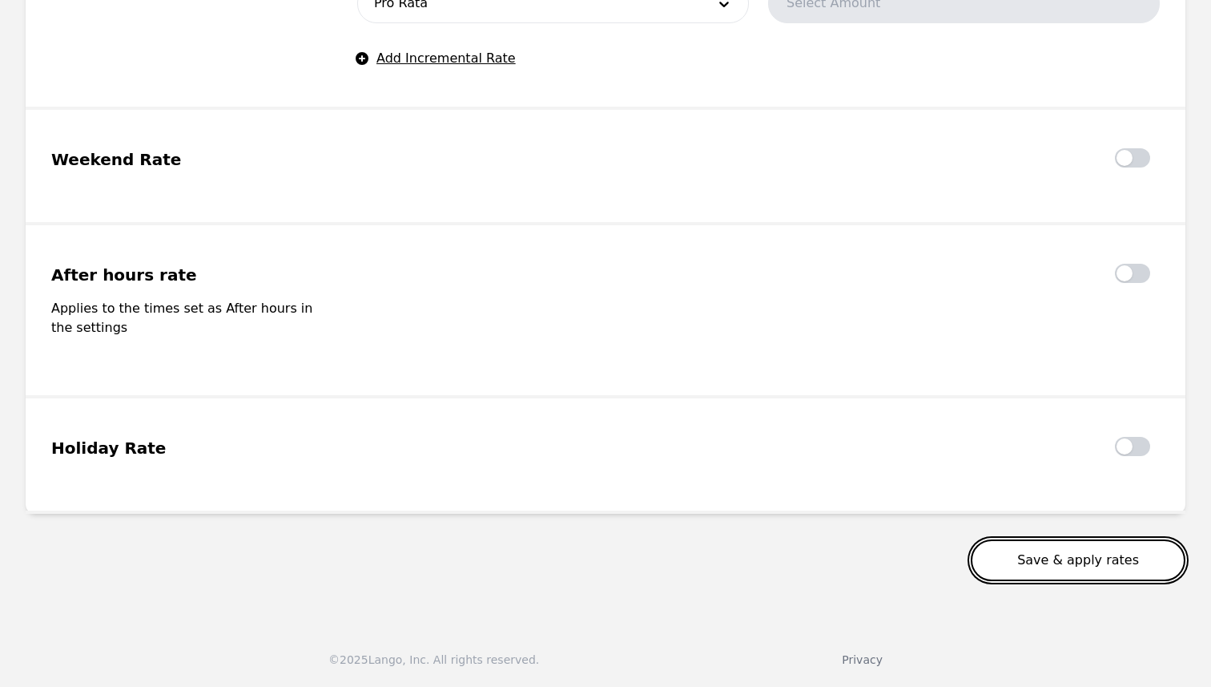
click at [1055, 562] on button "Save & apply rates" at bounding box center [1078, 560] width 215 height 42
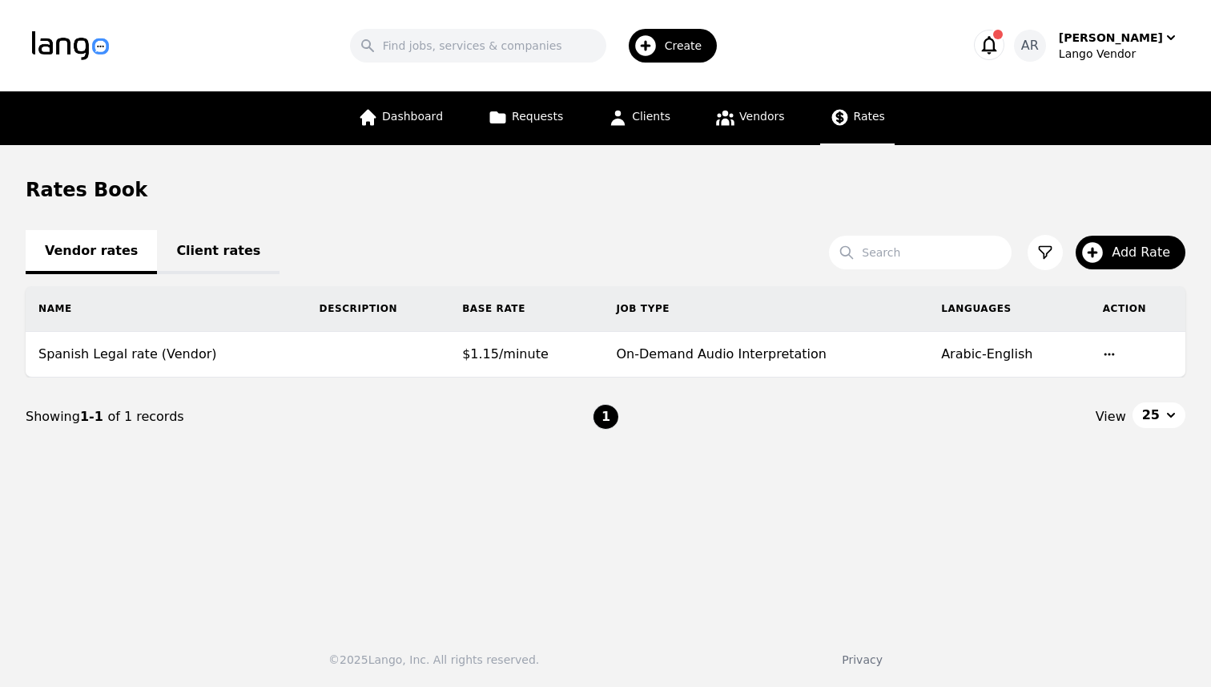
click at [187, 253] on link "Client rates" at bounding box center [218, 252] width 123 height 44
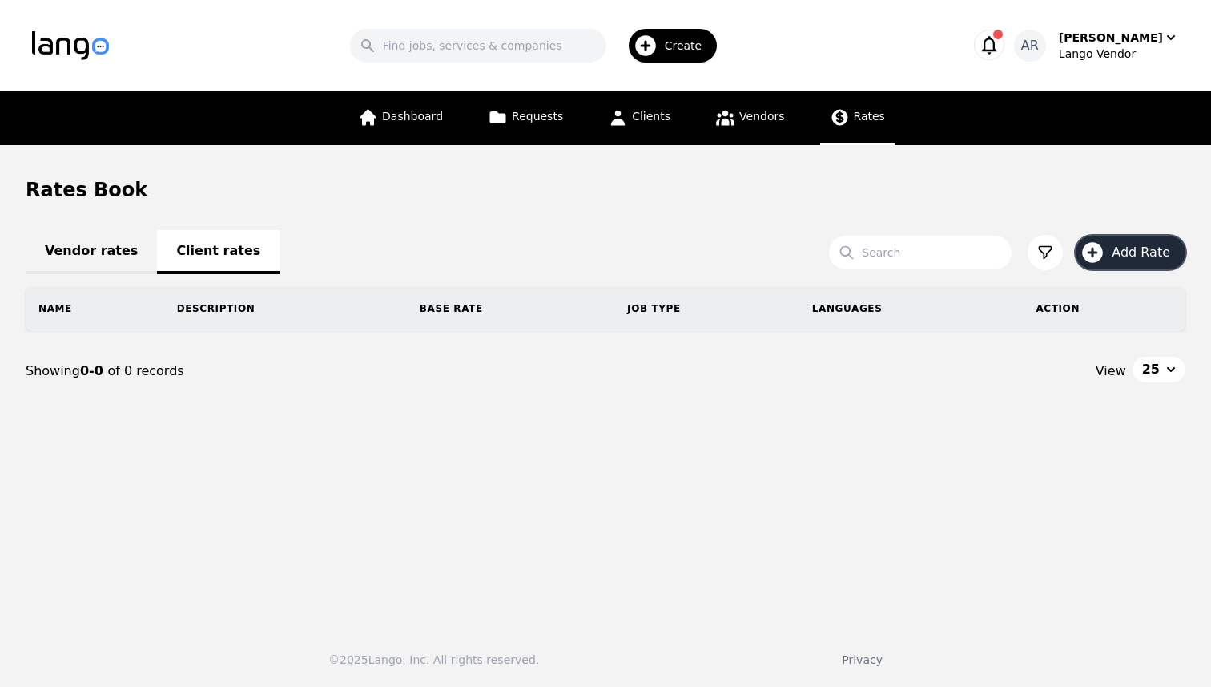
click at [1124, 259] on span "Add Rate" at bounding box center [1147, 252] width 70 height 19
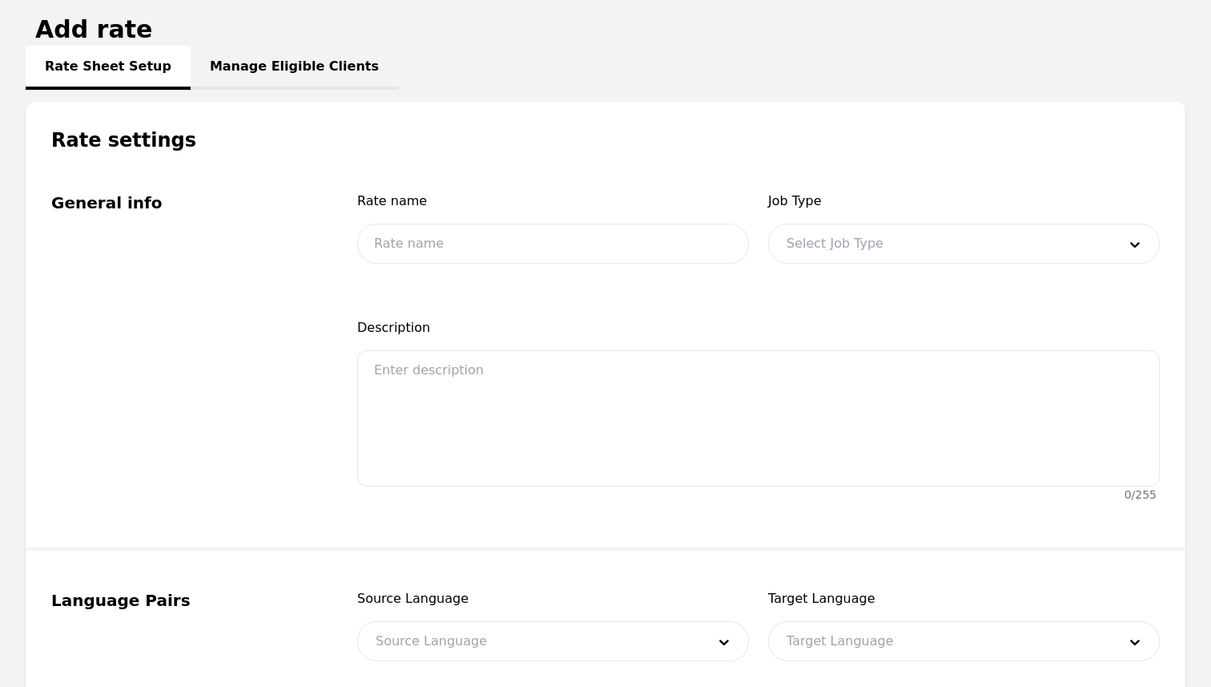
scroll to position [222, 0]
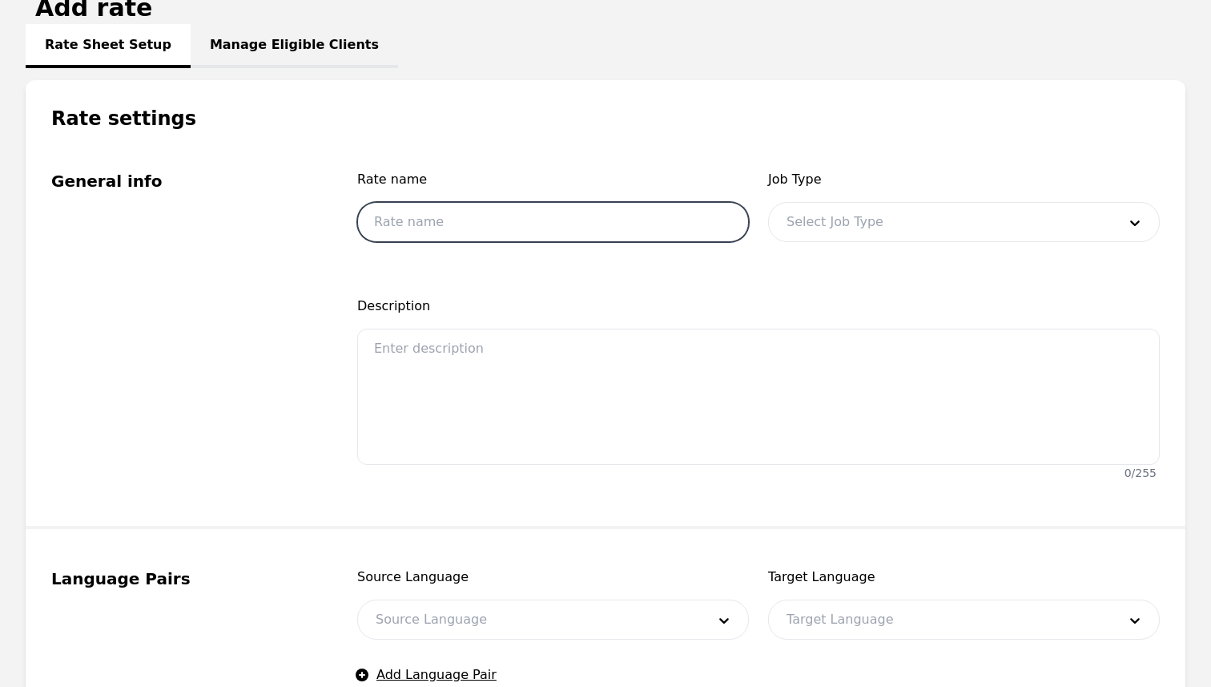
click at [496, 208] on input "text" at bounding box center [553, 222] width 392 height 40
type input "Spanish Legal rate (Client)"
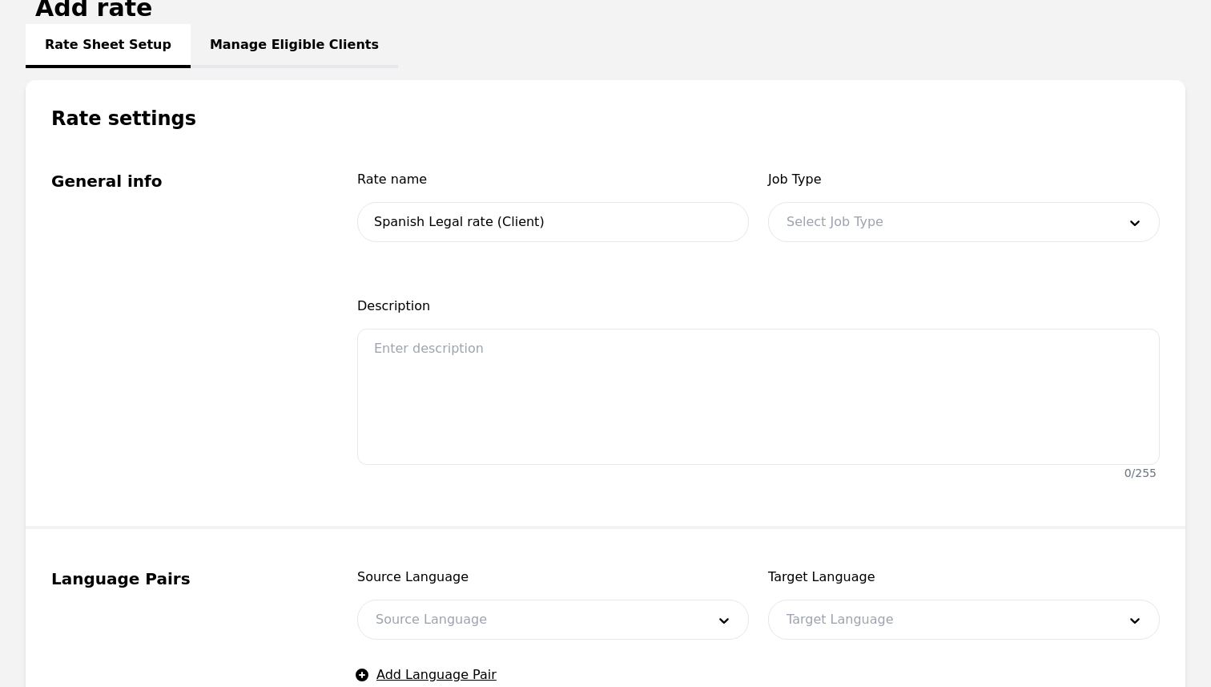
click at [945, 225] on div at bounding box center [940, 222] width 342 height 38
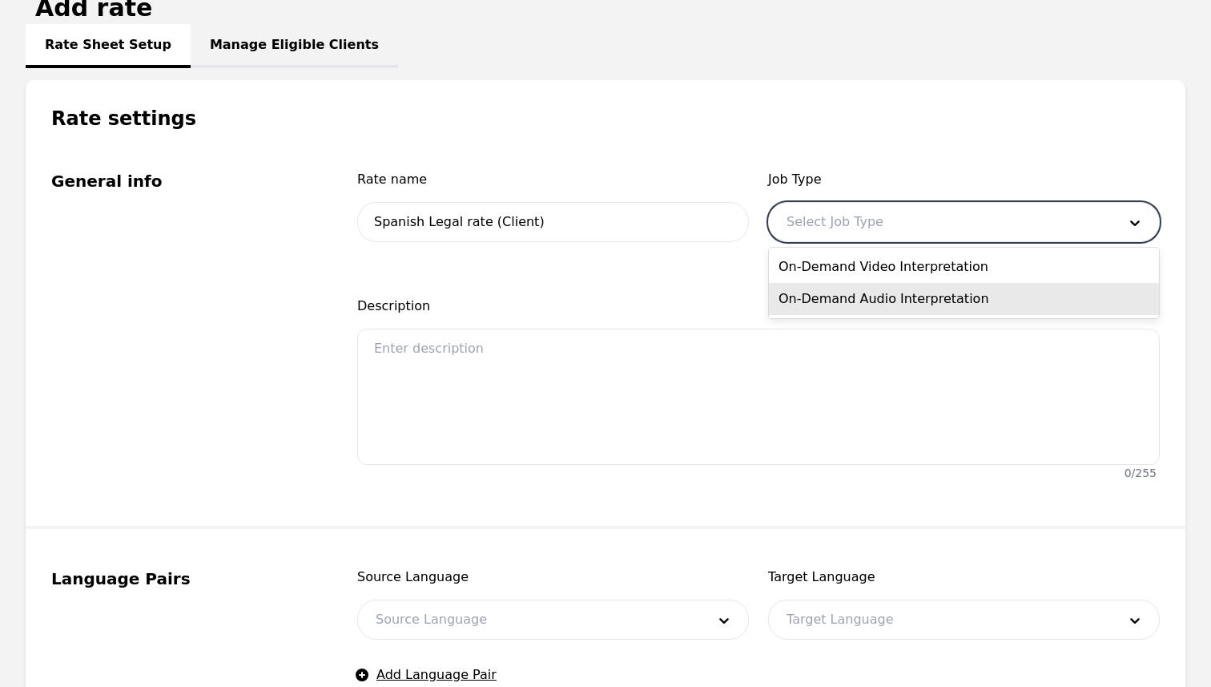
click at [868, 297] on div "On-Demand Audio Interpretation" at bounding box center [964, 299] width 390 height 32
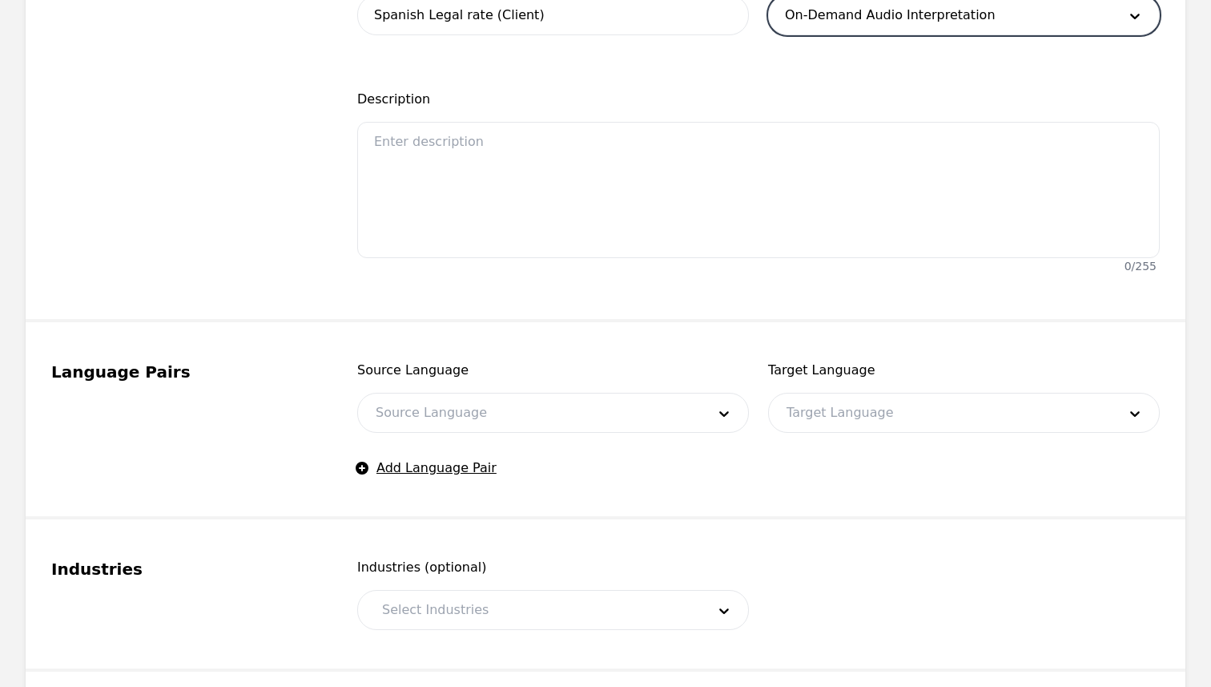
scroll to position [441, 0]
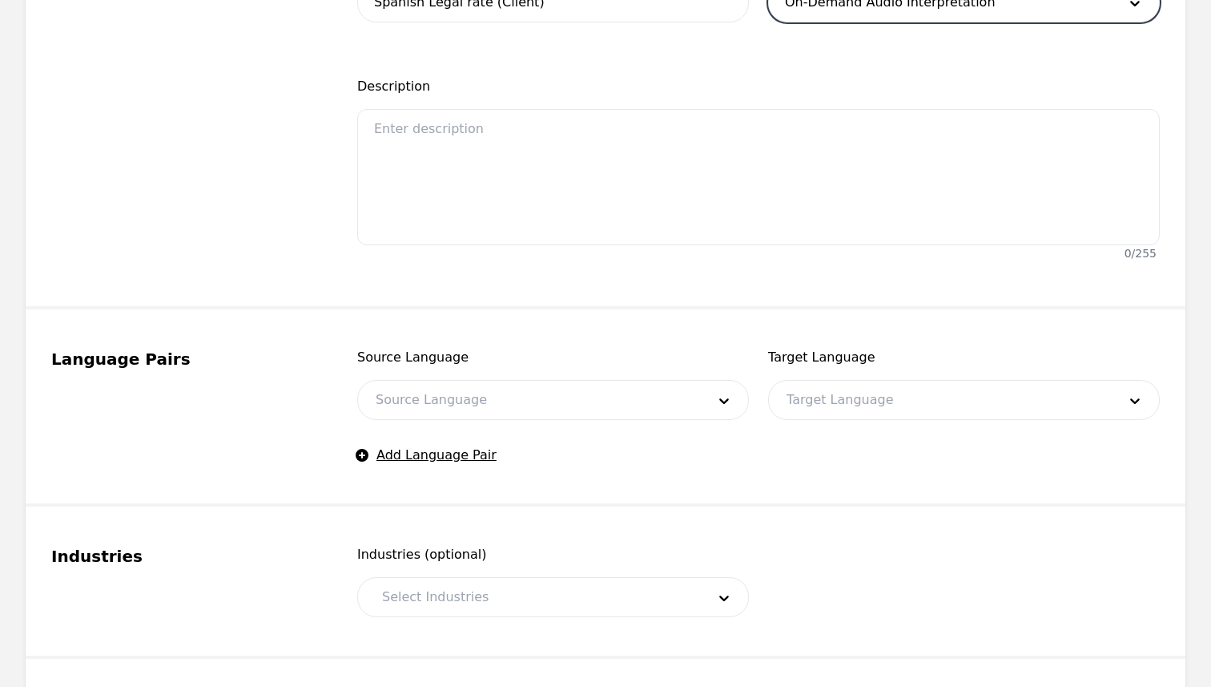
click at [615, 416] on div at bounding box center [529, 400] width 342 height 38
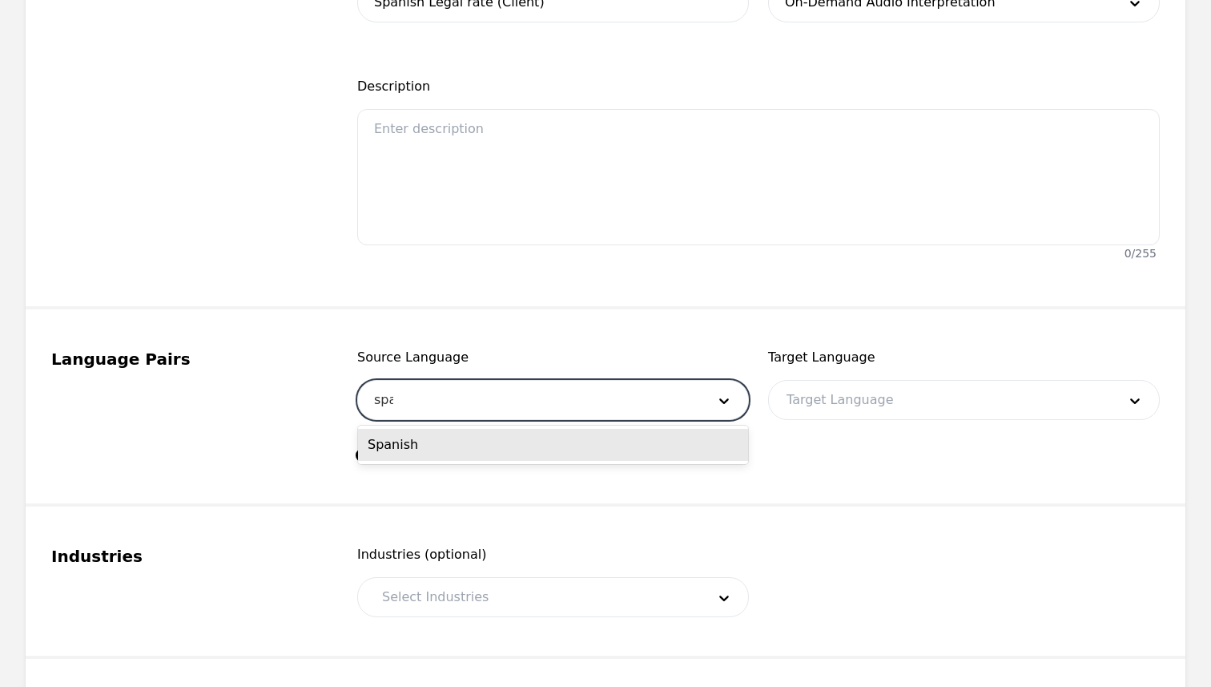
type input "span"
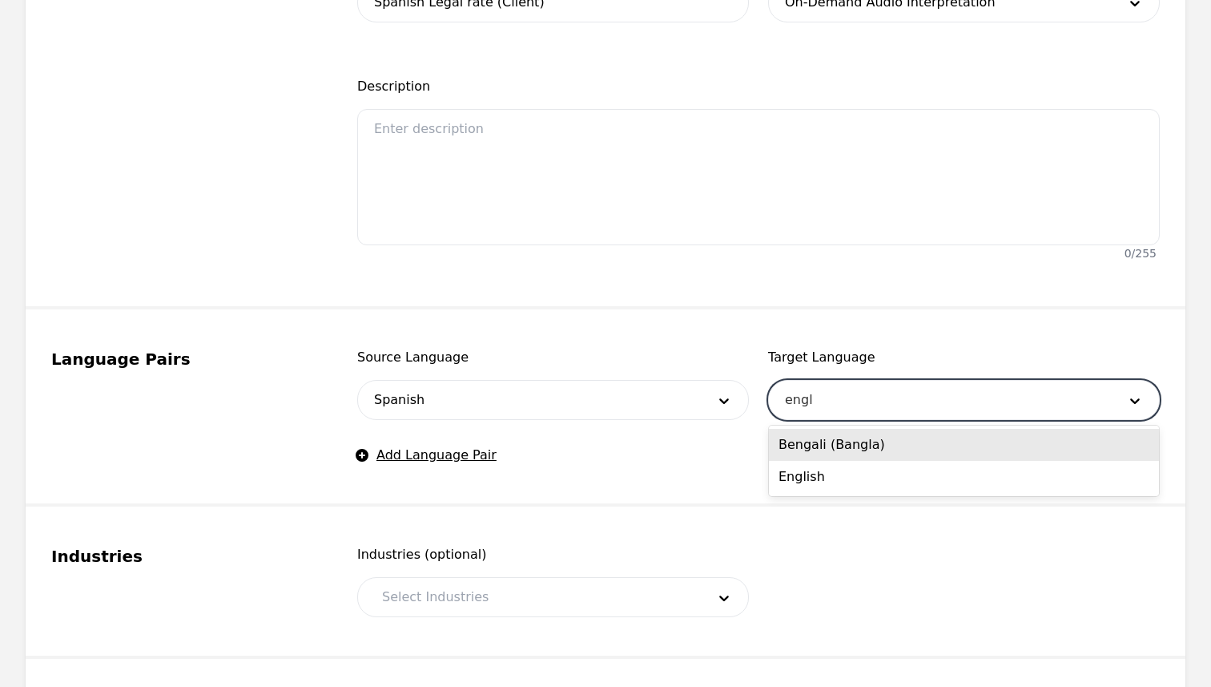
type input "engli"
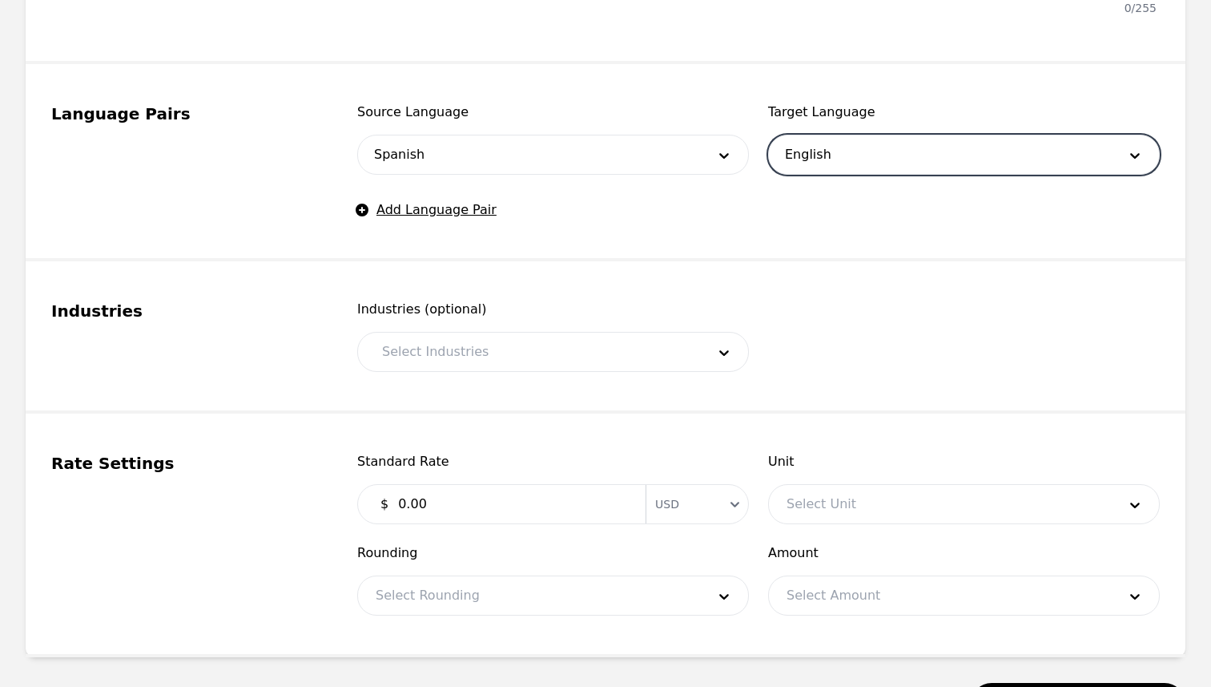
scroll to position [830, 0]
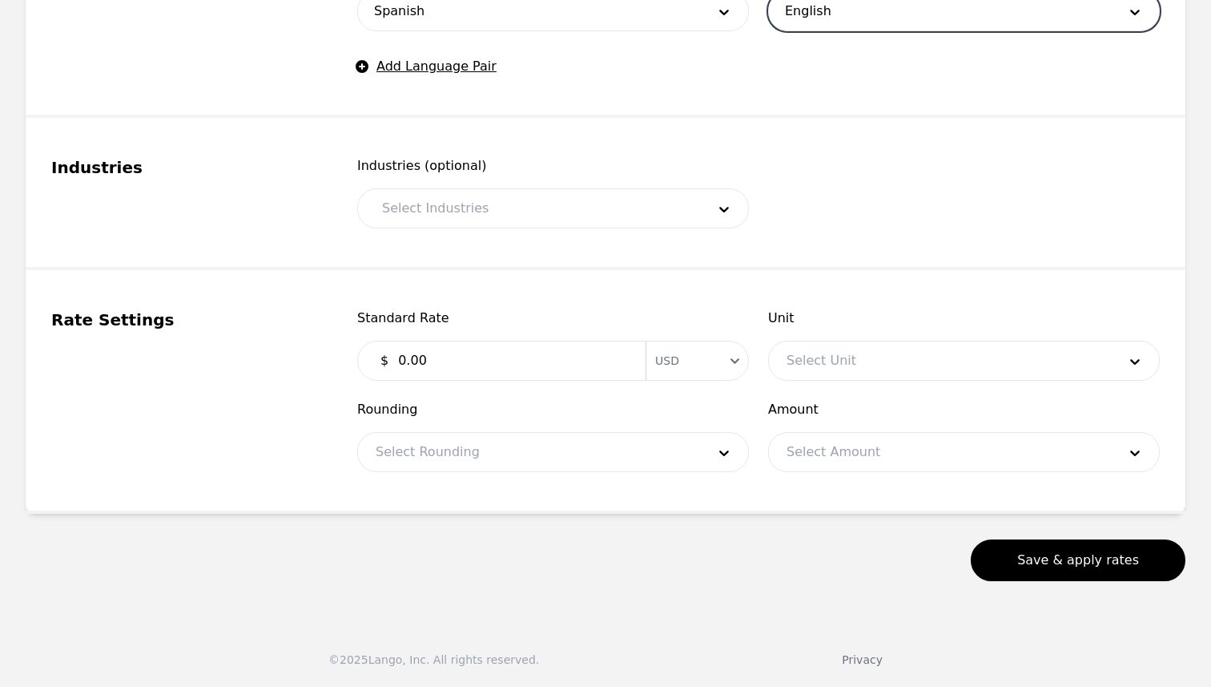
click at [397, 355] on input "0.00" at bounding box center [513, 360] width 248 height 32
type input "2.30"
click at [840, 364] on div at bounding box center [940, 360] width 342 height 38
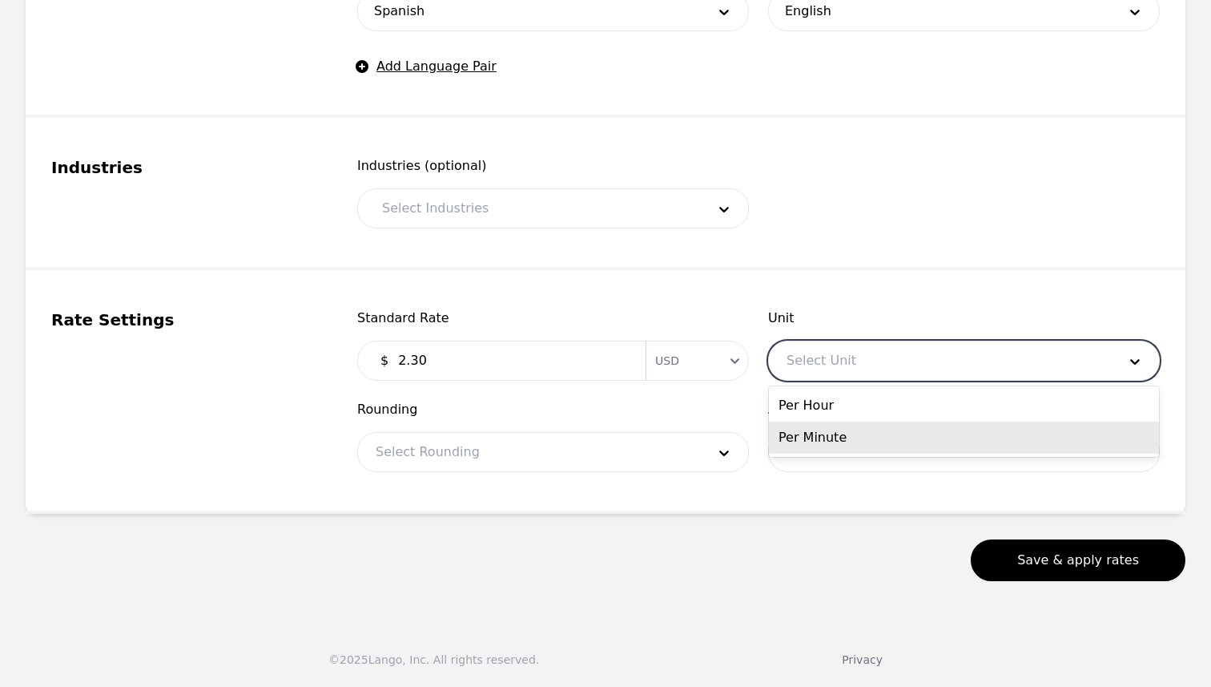
click at [855, 440] on div "Per Minute" at bounding box center [964, 437] width 390 height 32
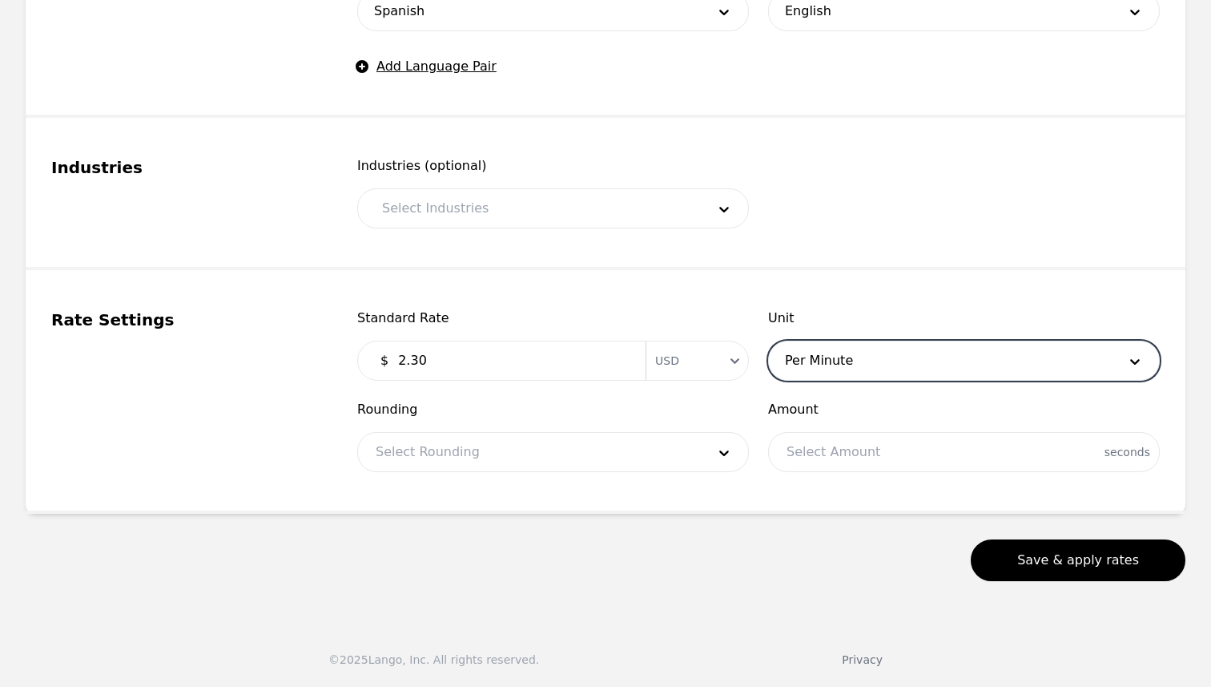
click at [682, 448] on div at bounding box center [529, 452] width 342 height 38
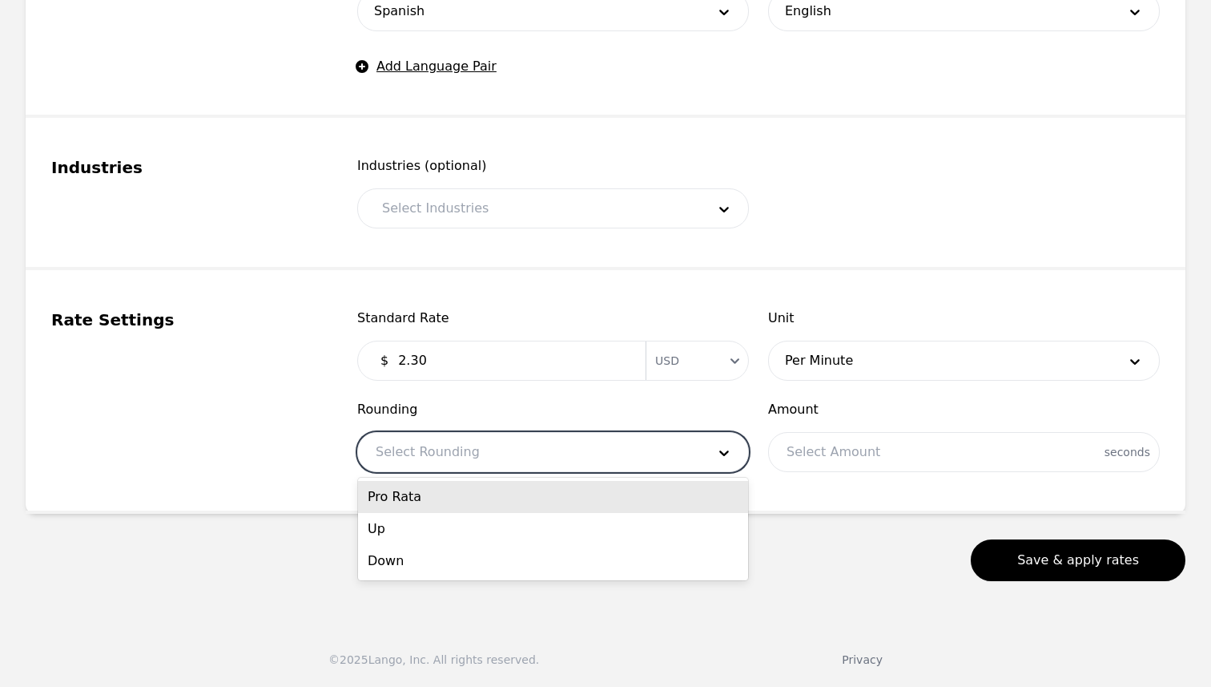
click at [626, 485] on div "Pro Rata" at bounding box center [553, 497] width 390 height 32
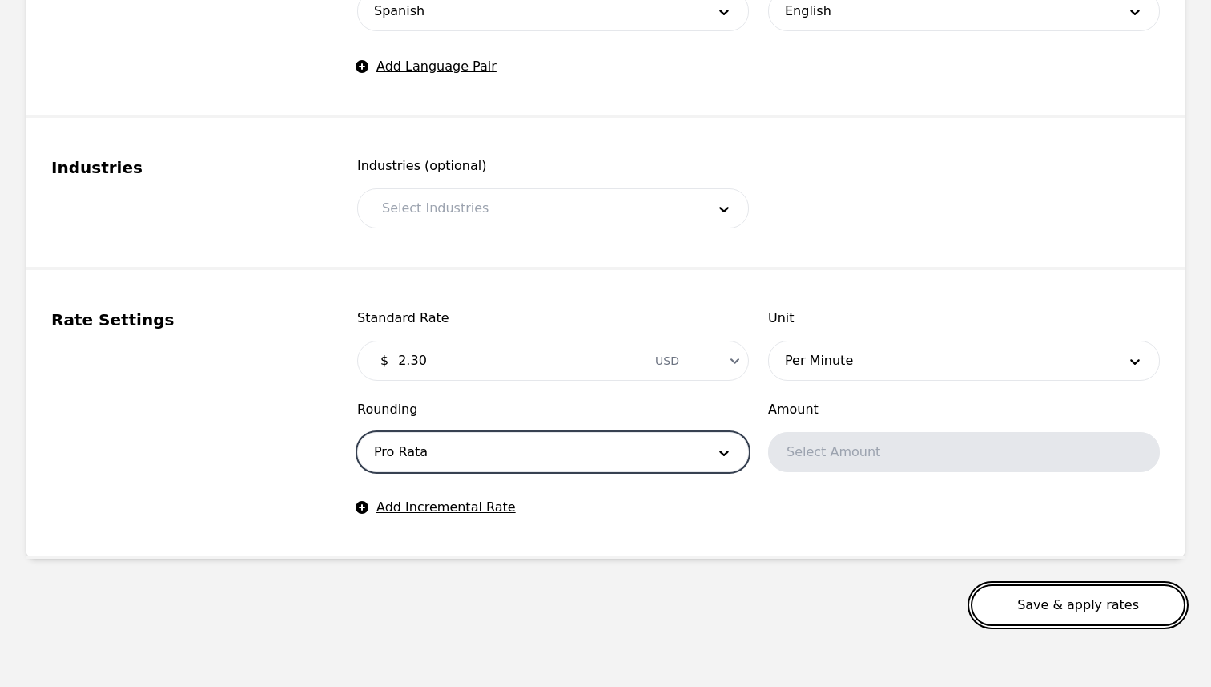
click at [1060, 601] on button "Save & apply rates" at bounding box center [1078, 605] width 215 height 42
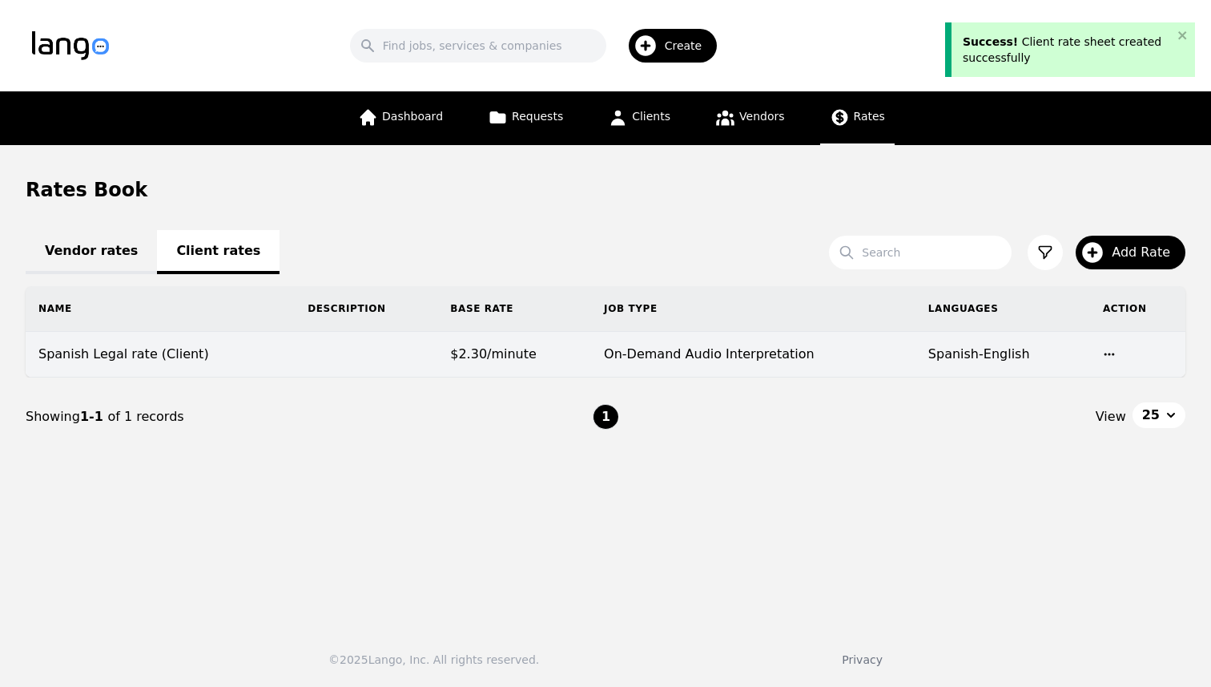
click at [361, 359] on td at bounding box center [366, 355] width 143 height 46
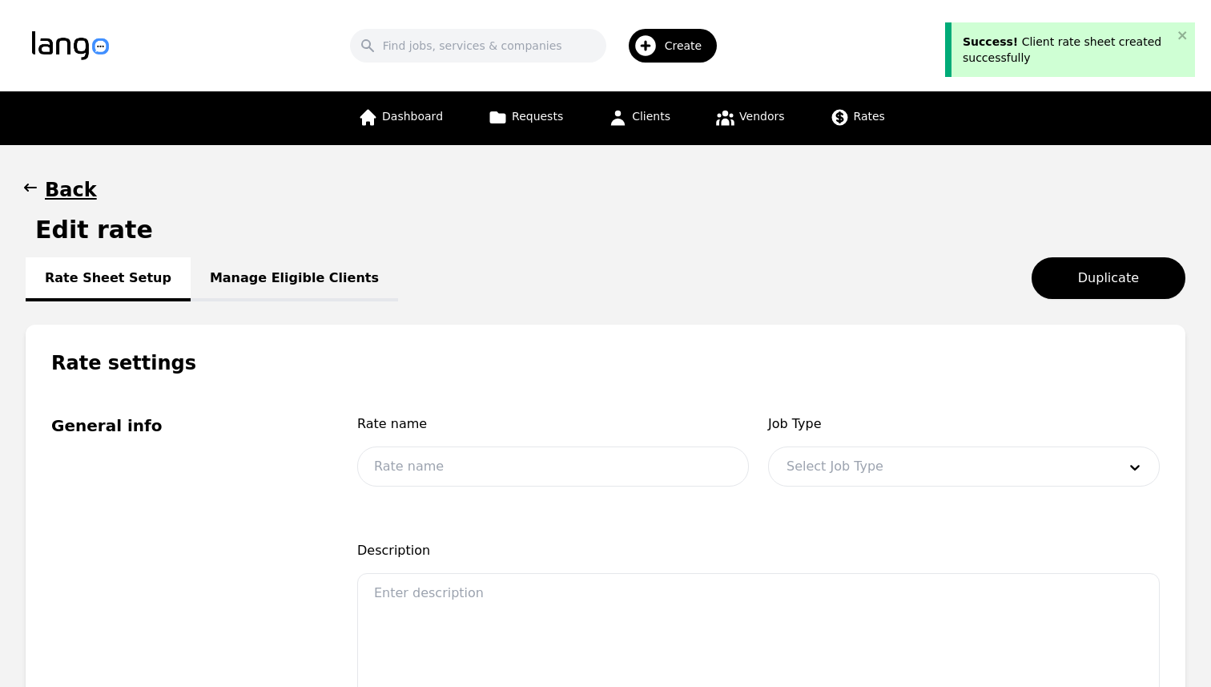
type input "Spanish Legal rate (Client)"
type input "2.30"
click at [280, 292] on link "Manage Eligible Clients" at bounding box center [294, 279] width 207 height 44
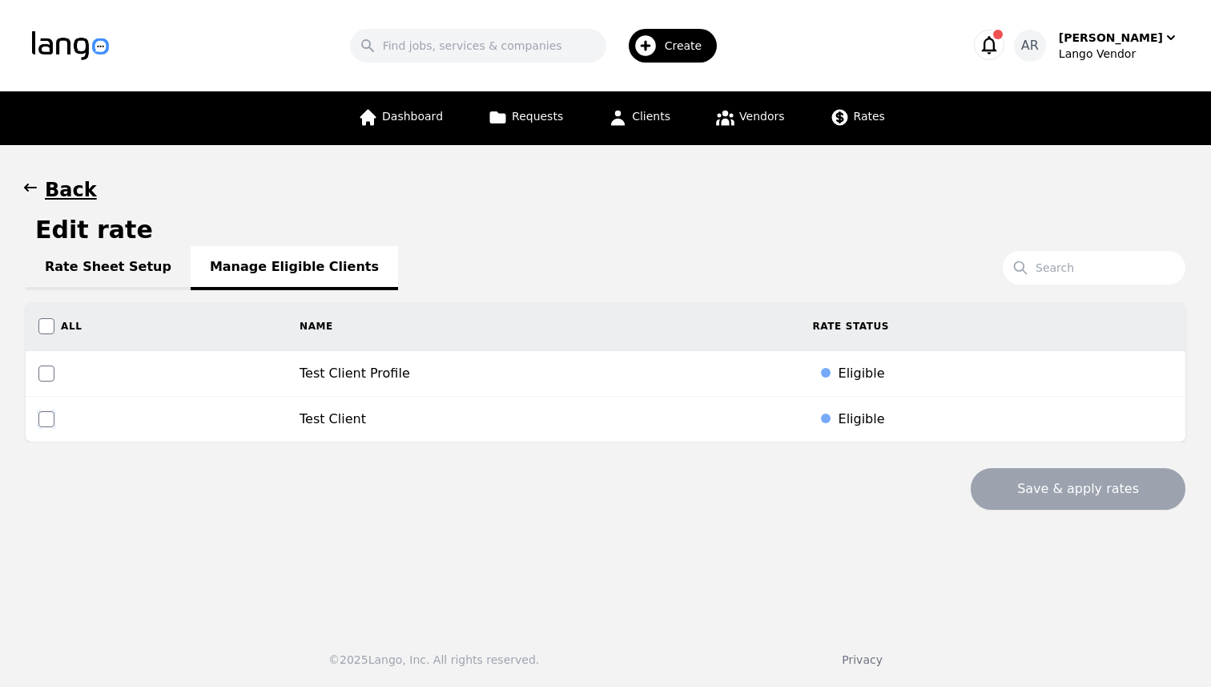
click at [42, 421] on input "checkbox" at bounding box center [46, 419] width 16 height 16
checkbox input "true"
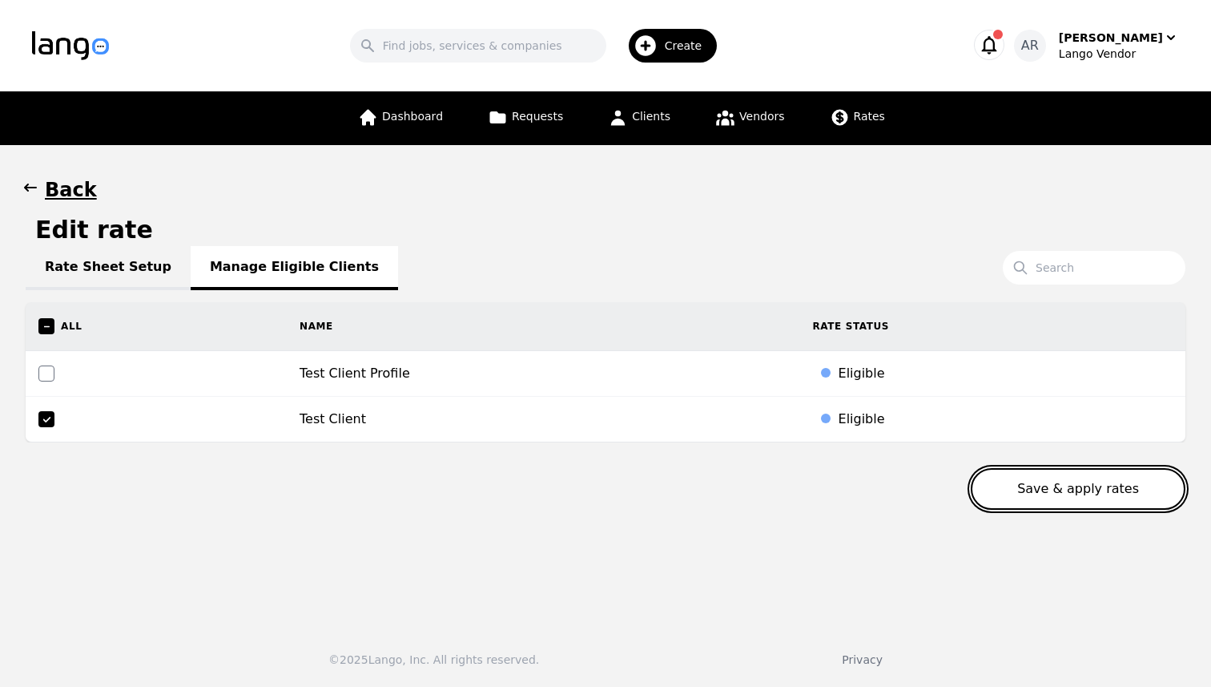
click at [1072, 485] on button "Save & apply rates" at bounding box center [1078, 489] width 215 height 42
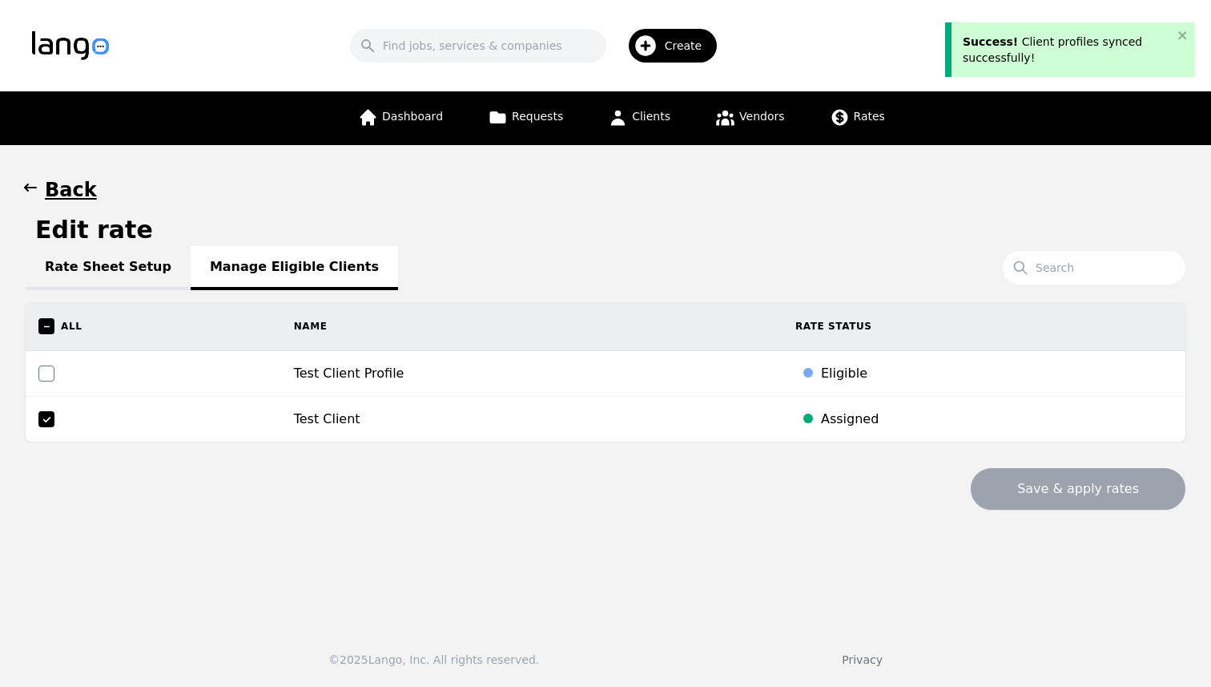
click at [88, 268] on link "Rate Sheet Setup" at bounding box center [108, 268] width 165 height 44
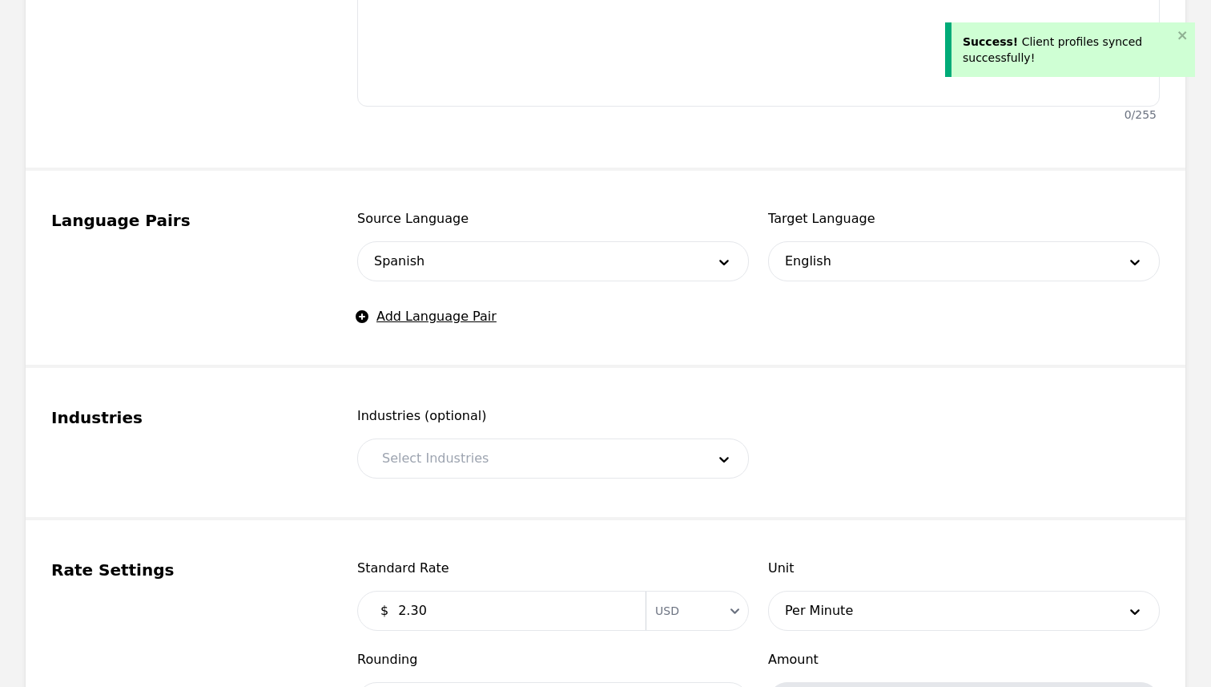
scroll to position [615, 0]
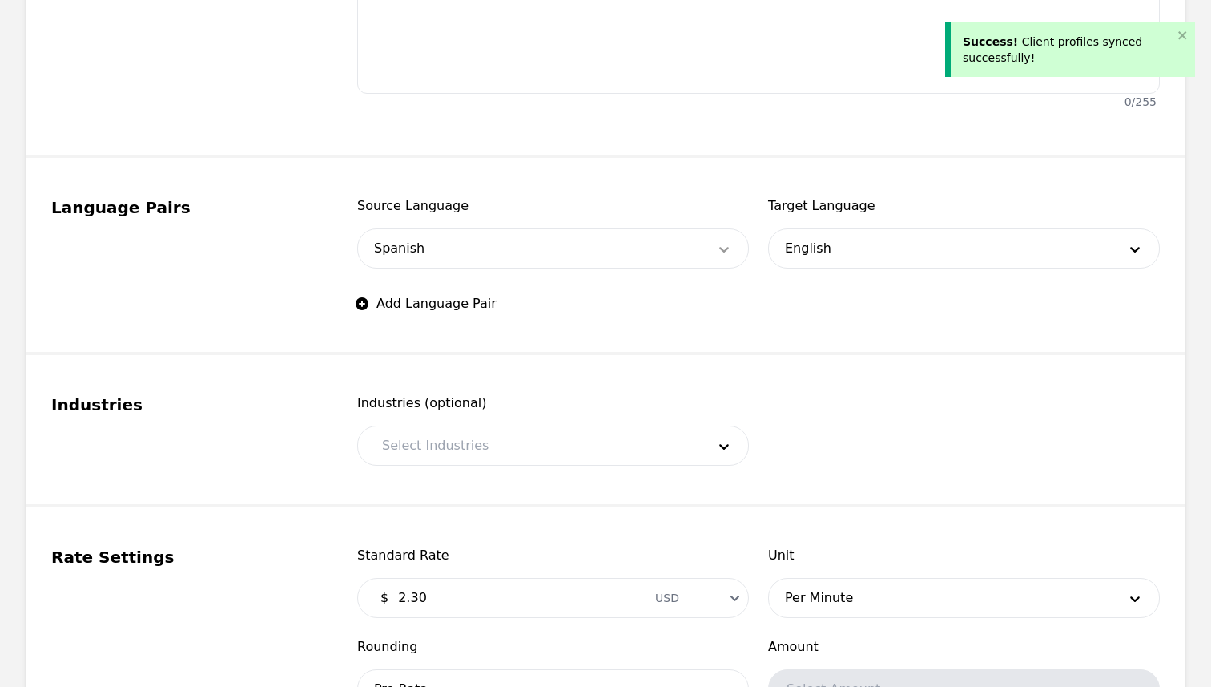
click at [716, 248] on icon at bounding box center [724, 249] width 16 height 16
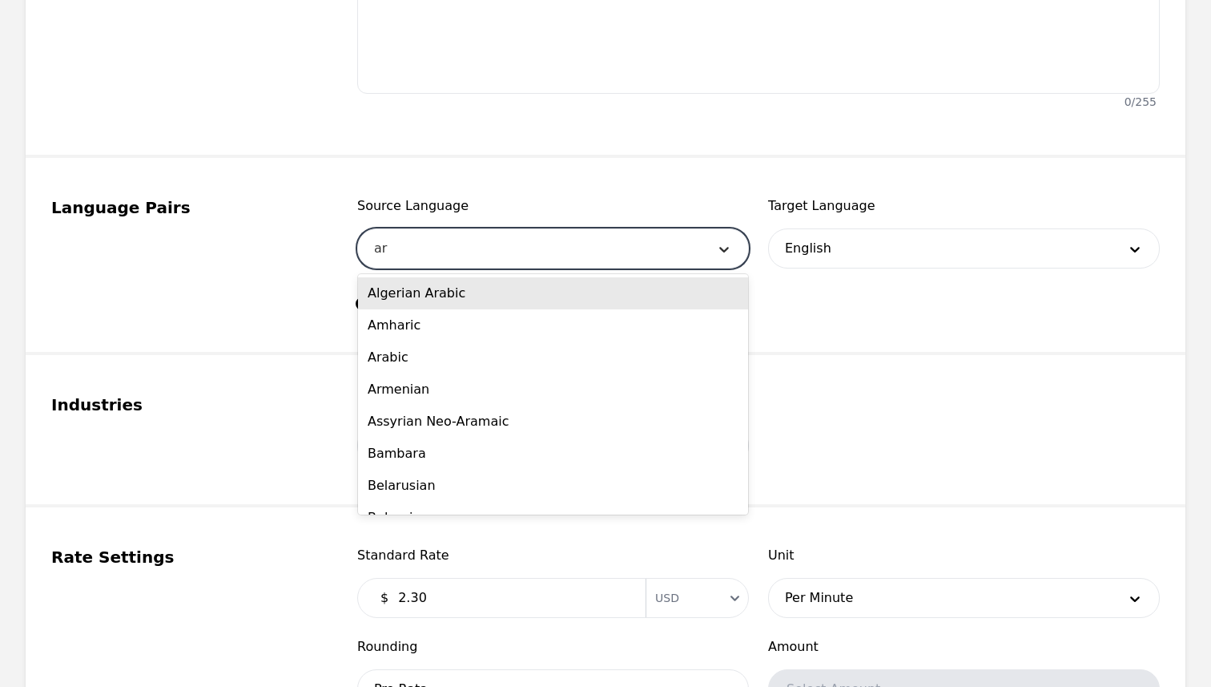
type input "ara"
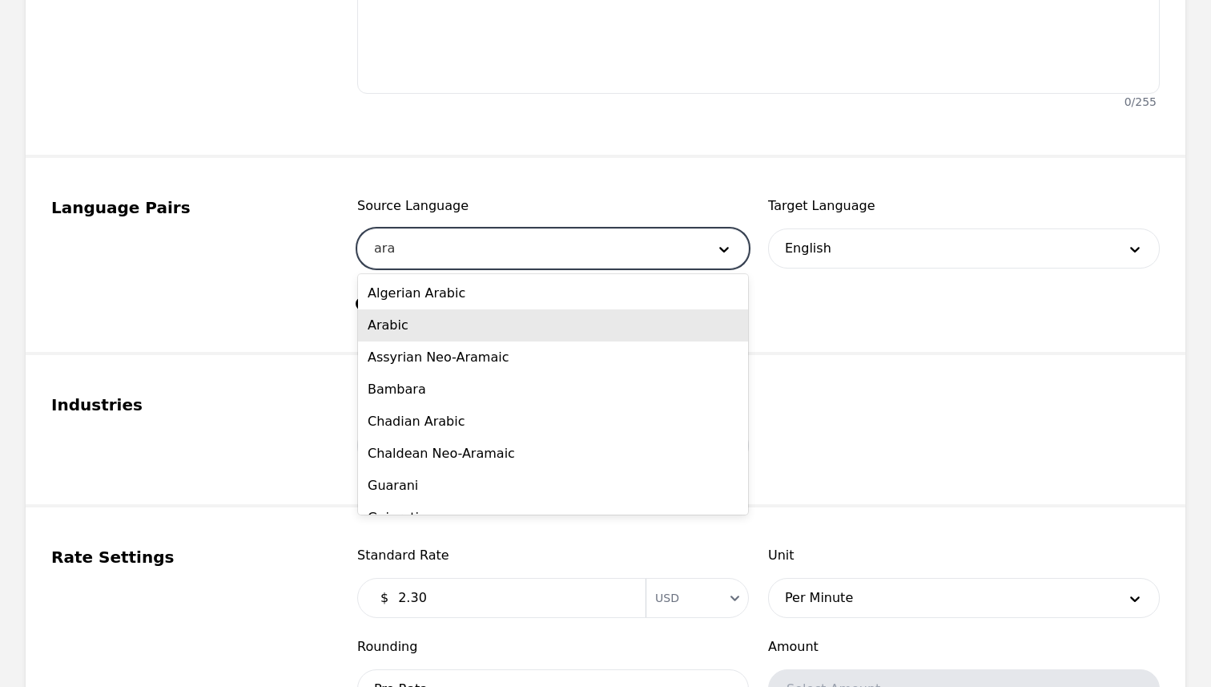
click at [625, 321] on div "Arabic" at bounding box center [553, 325] width 390 height 32
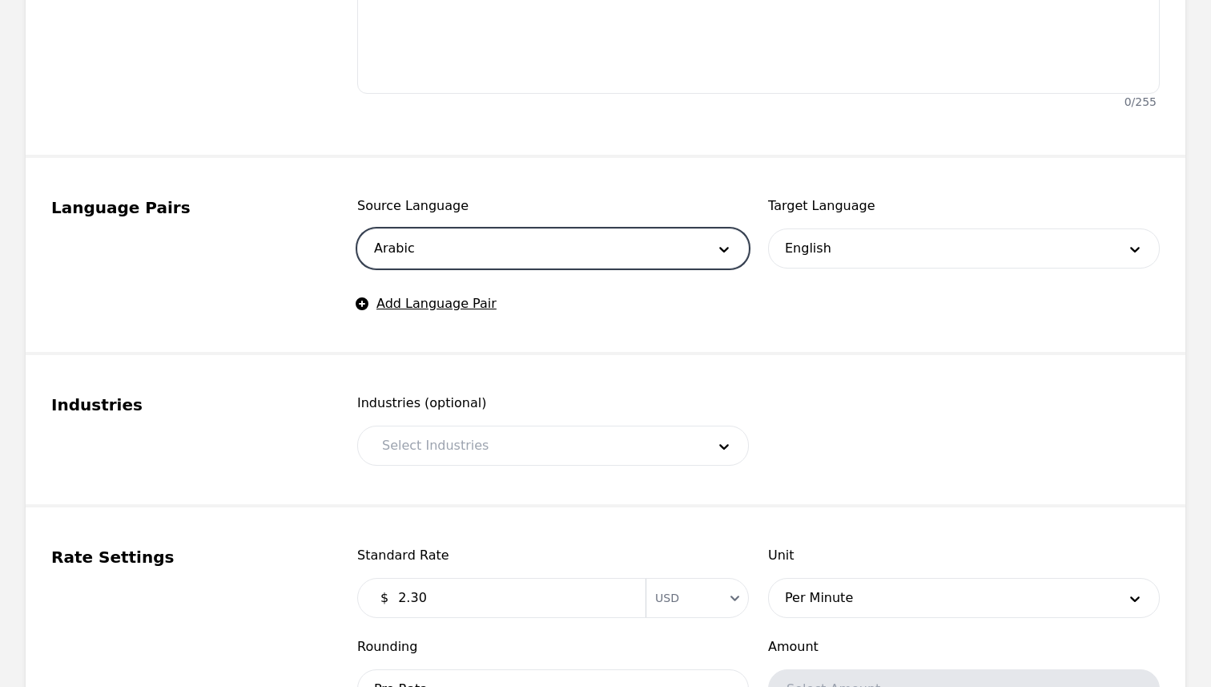
scroll to position [897, 0]
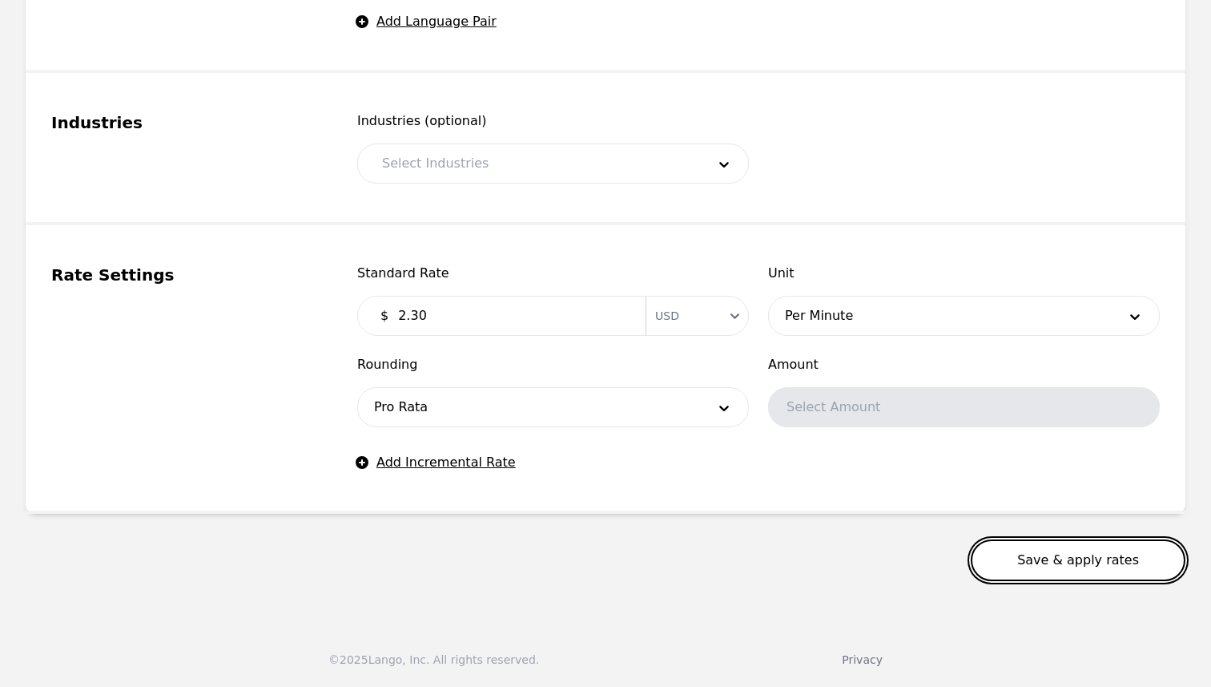
click at [1035, 562] on button "Save & apply rates" at bounding box center [1078, 560] width 215 height 42
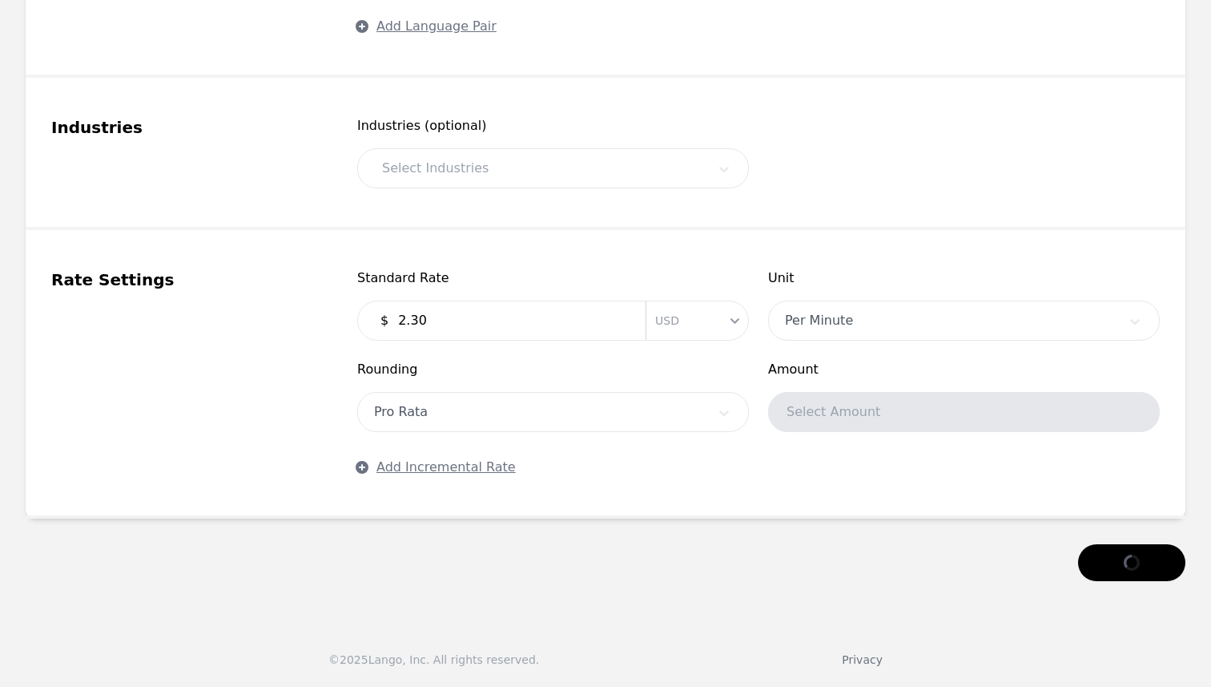
scroll to position [12, 0]
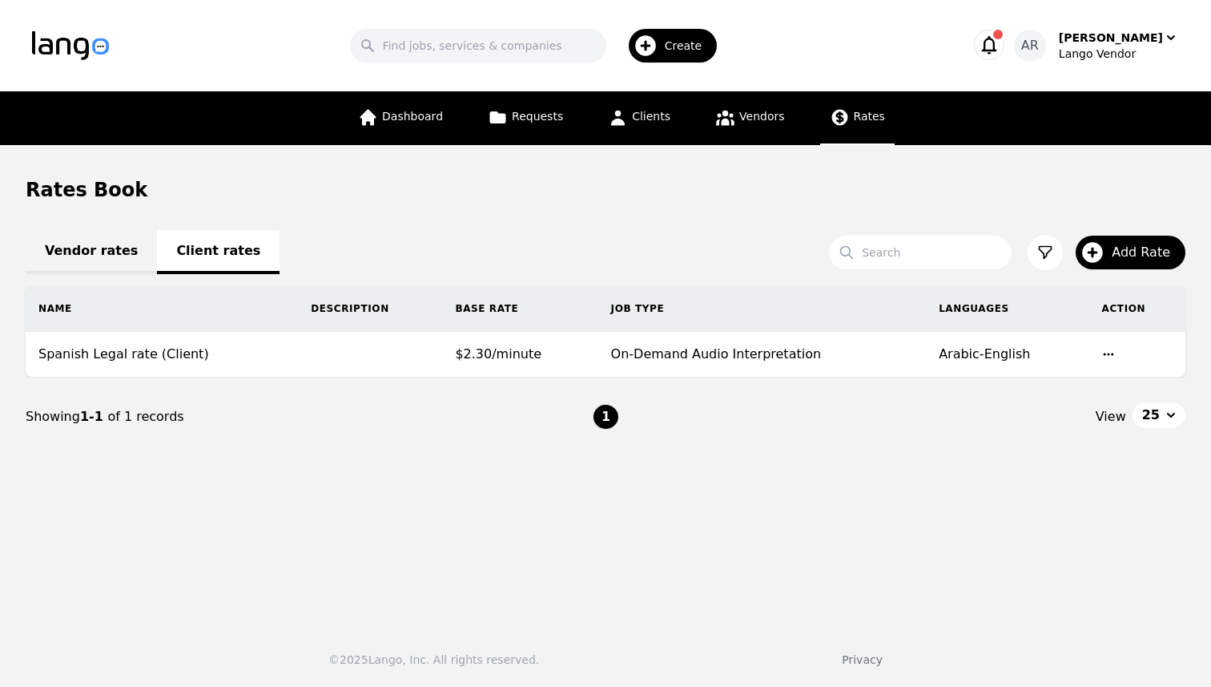
click at [87, 242] on link "Vendor rates" at bounding box center [91, 252] width 131 height 44
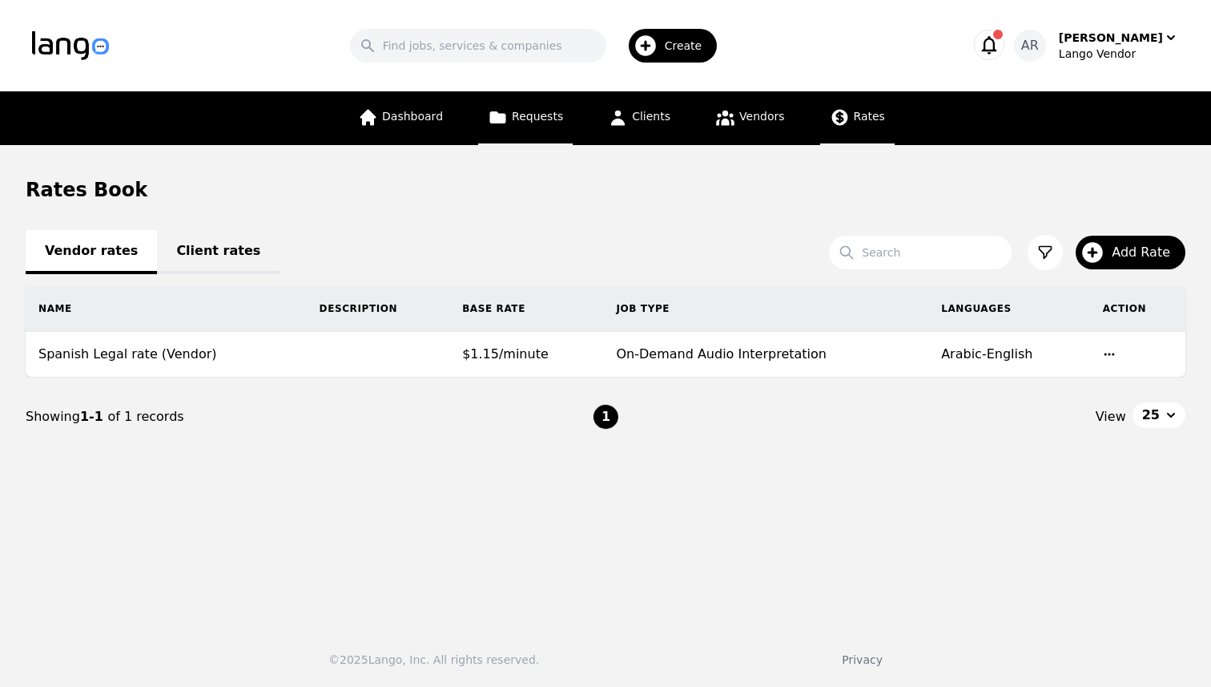
click at [535, 125] on link "Requests" at bounding box center [525, 118] width 95 height 54
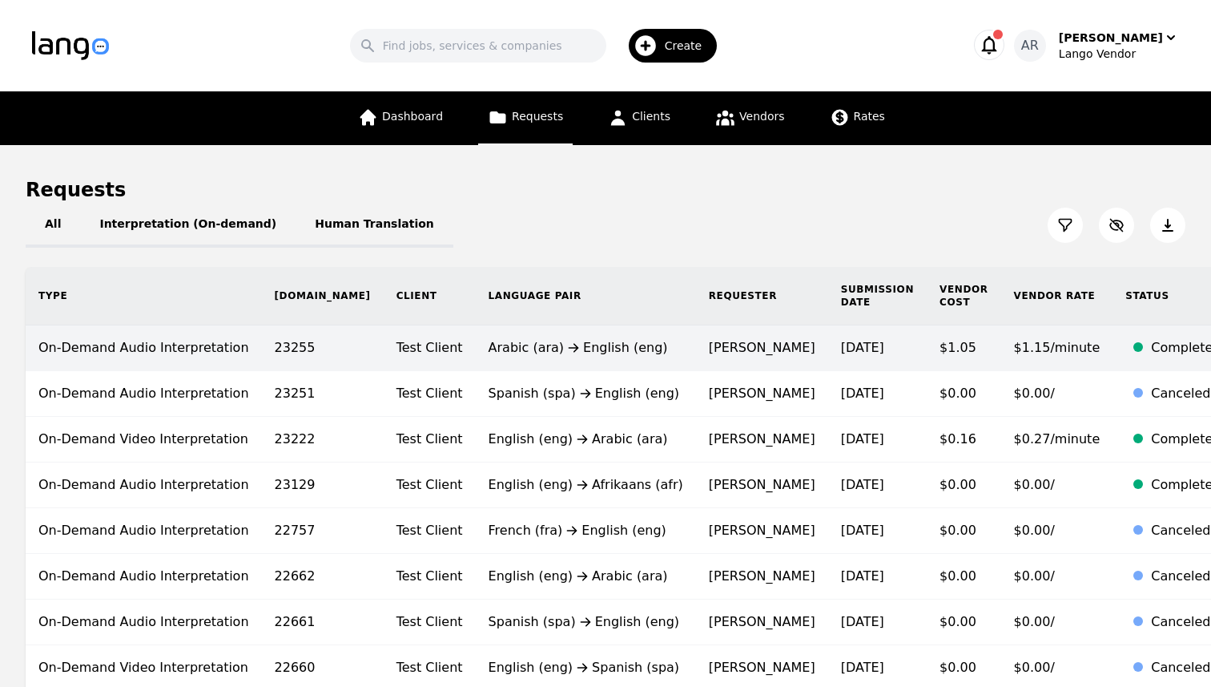
click at [547, 338] on div "Arabic (ara) English (eng)" at bounding box center [586, 347] width 195 height 19
